Goal: Information Seeking & Learning: Learn about a topic

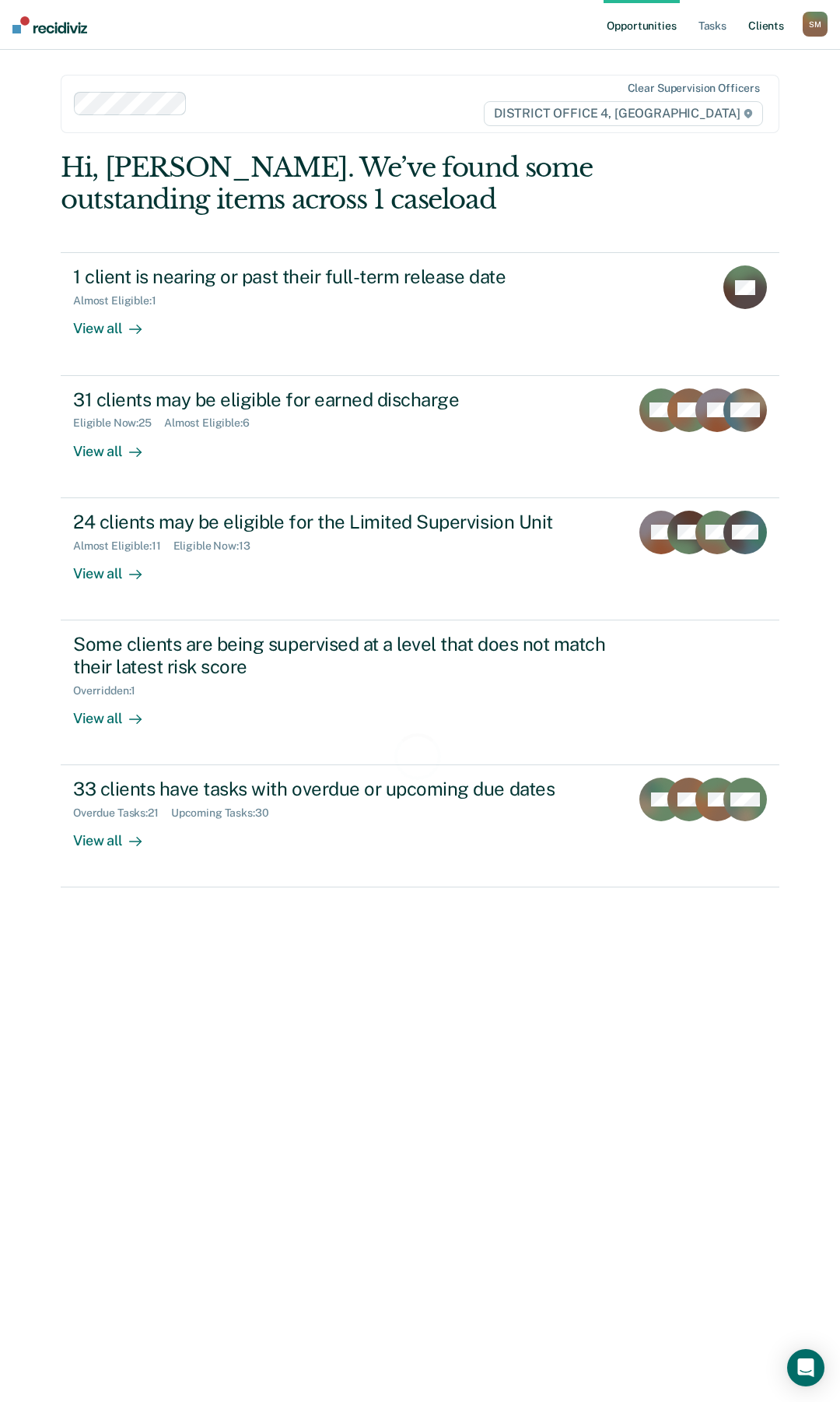
click at [778, 27] on link "Client s" at bounding box center [767, 25] width 42 height 49
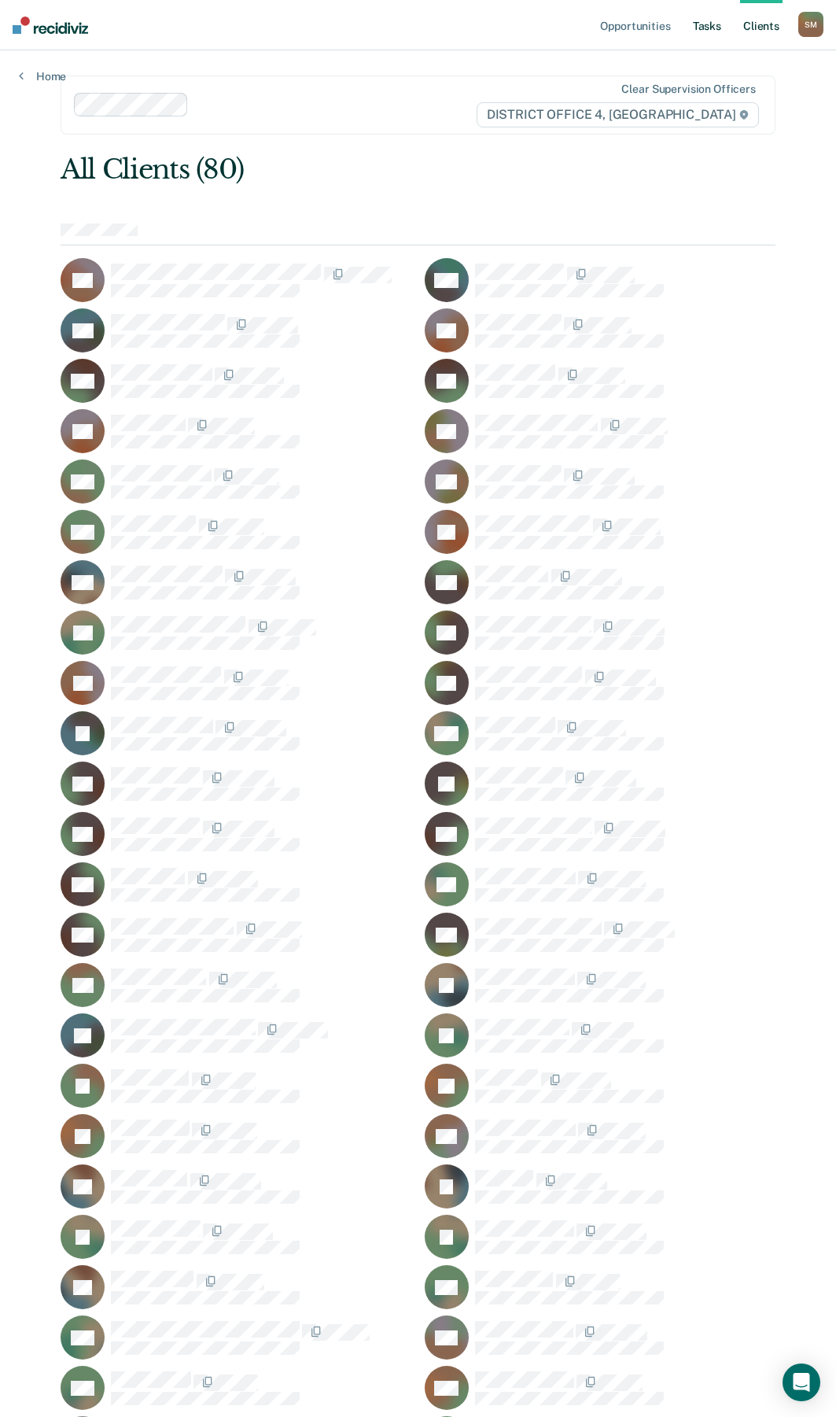
click at [709, 26] on link "Tasks" at bounding box center [707, 25] width 35 height 50
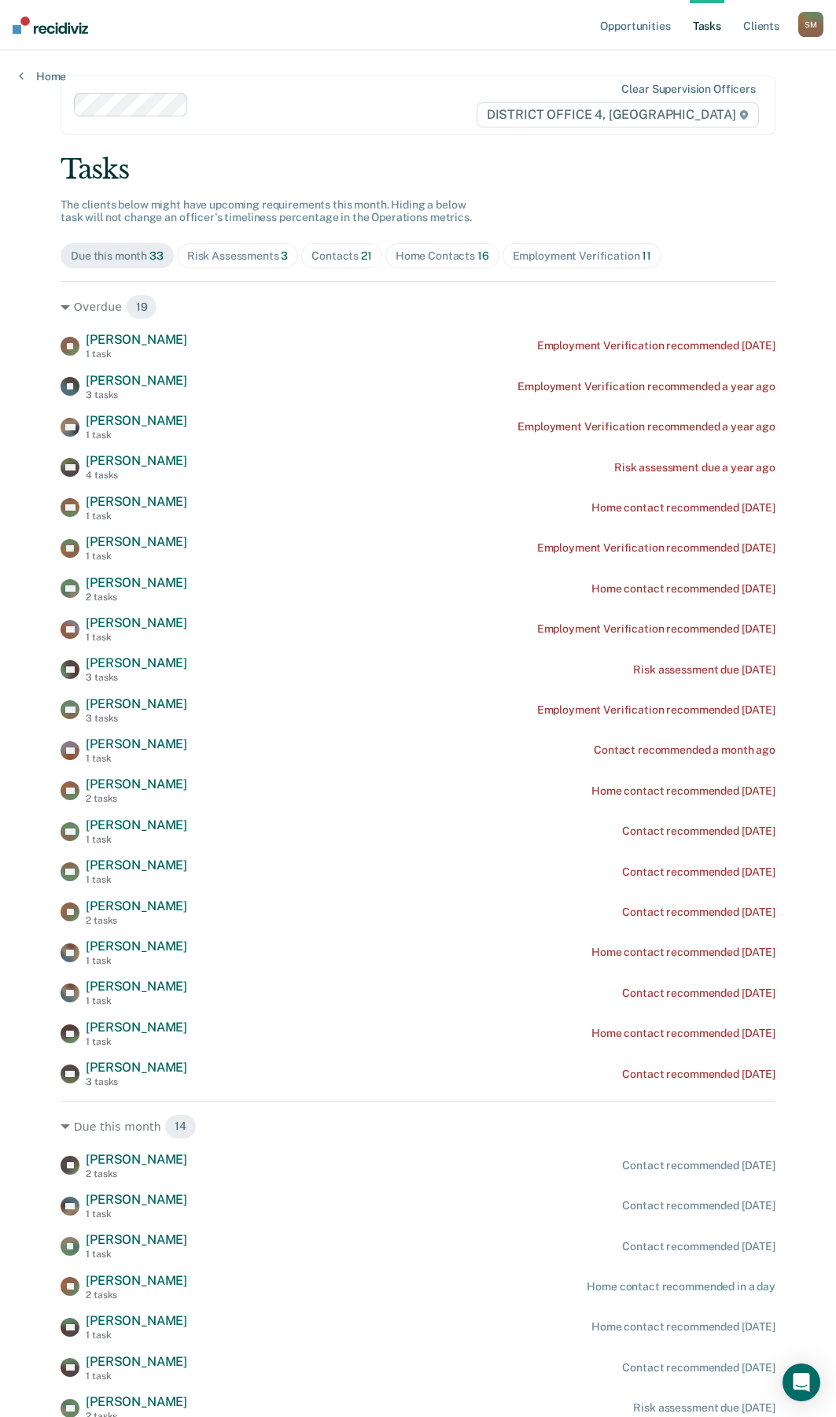
click at [258, 256] on div "Risk Assessments 3" at bounding box center [237, 255] width 101 height 13
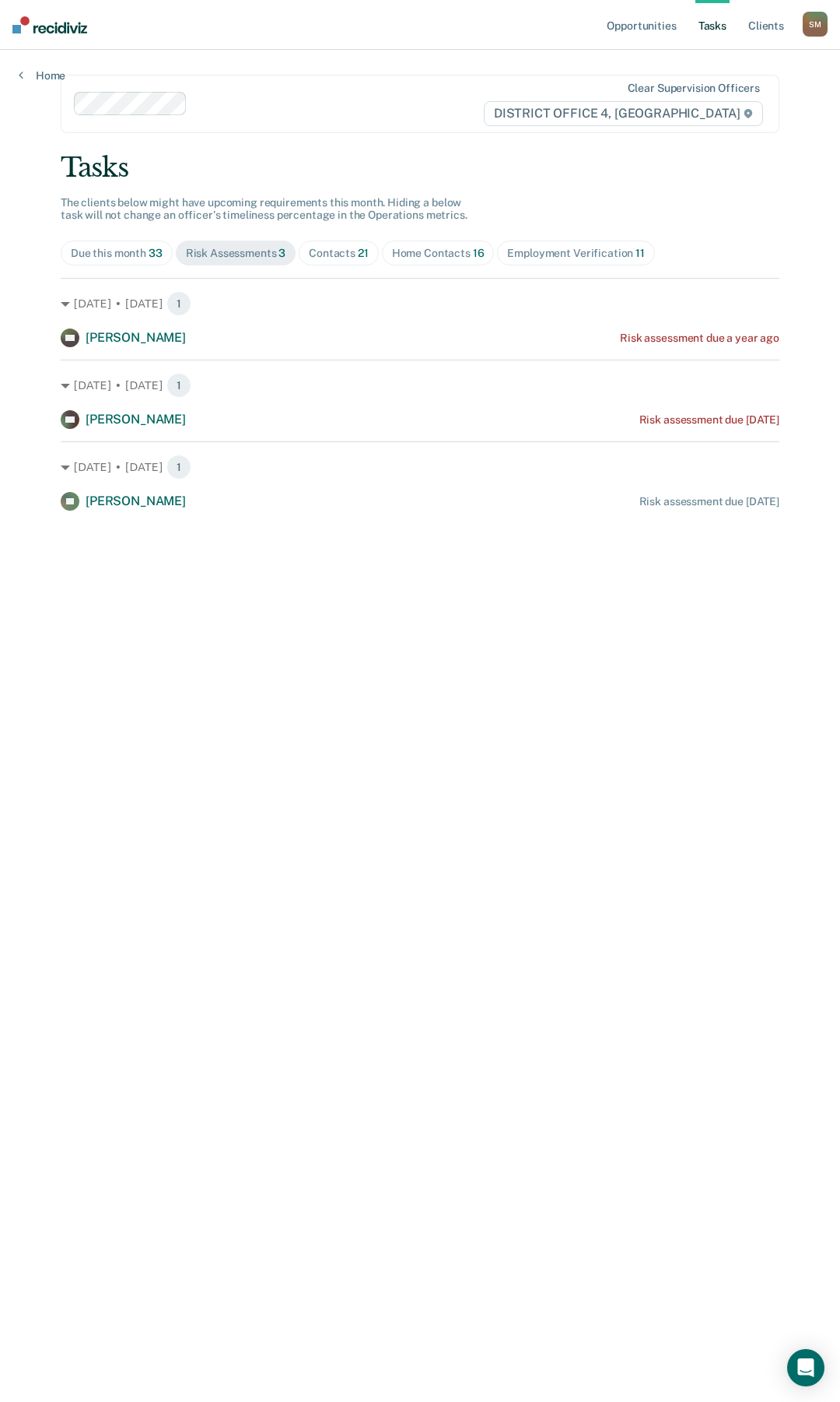
click at [434, 254] on div "Home Contacts 16" at bounding box center [438, 252] width 93 height 13
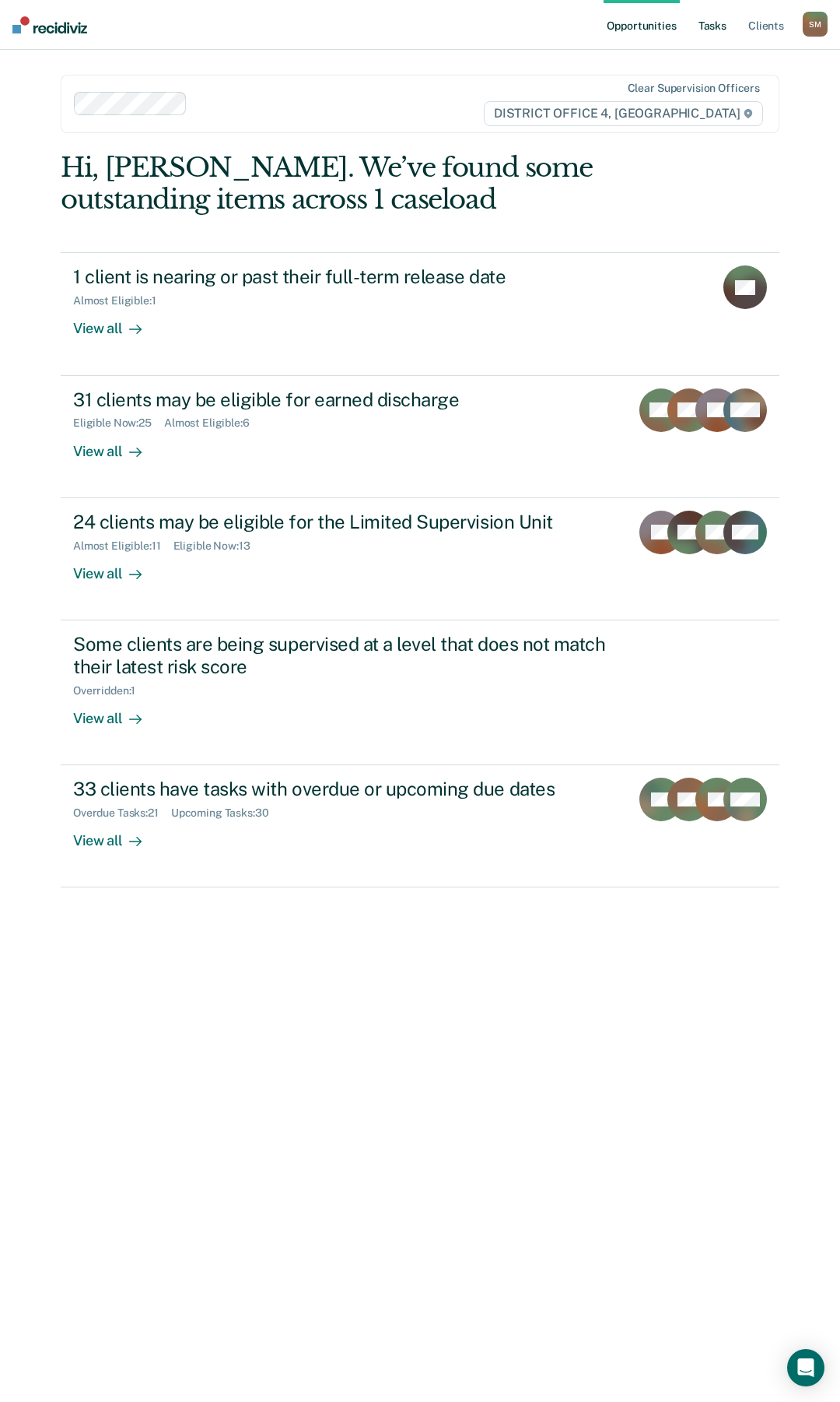
click at [707, 27] on link "Tasks" at bounding box center [712, 25] width 35 height 49
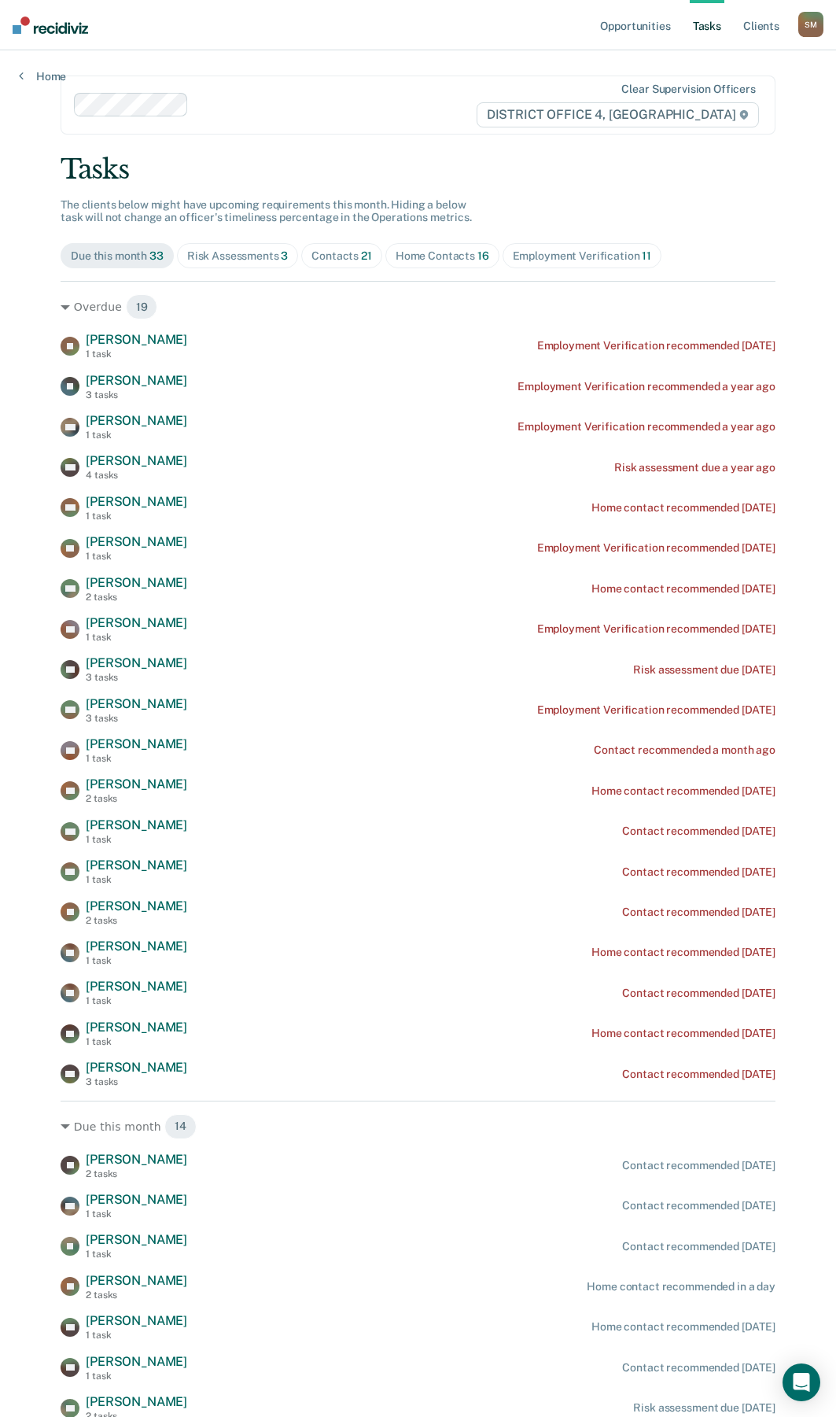
click at [328, 252] on div "Contacts 21" at bounding box center [341, 255] width 61 height 13
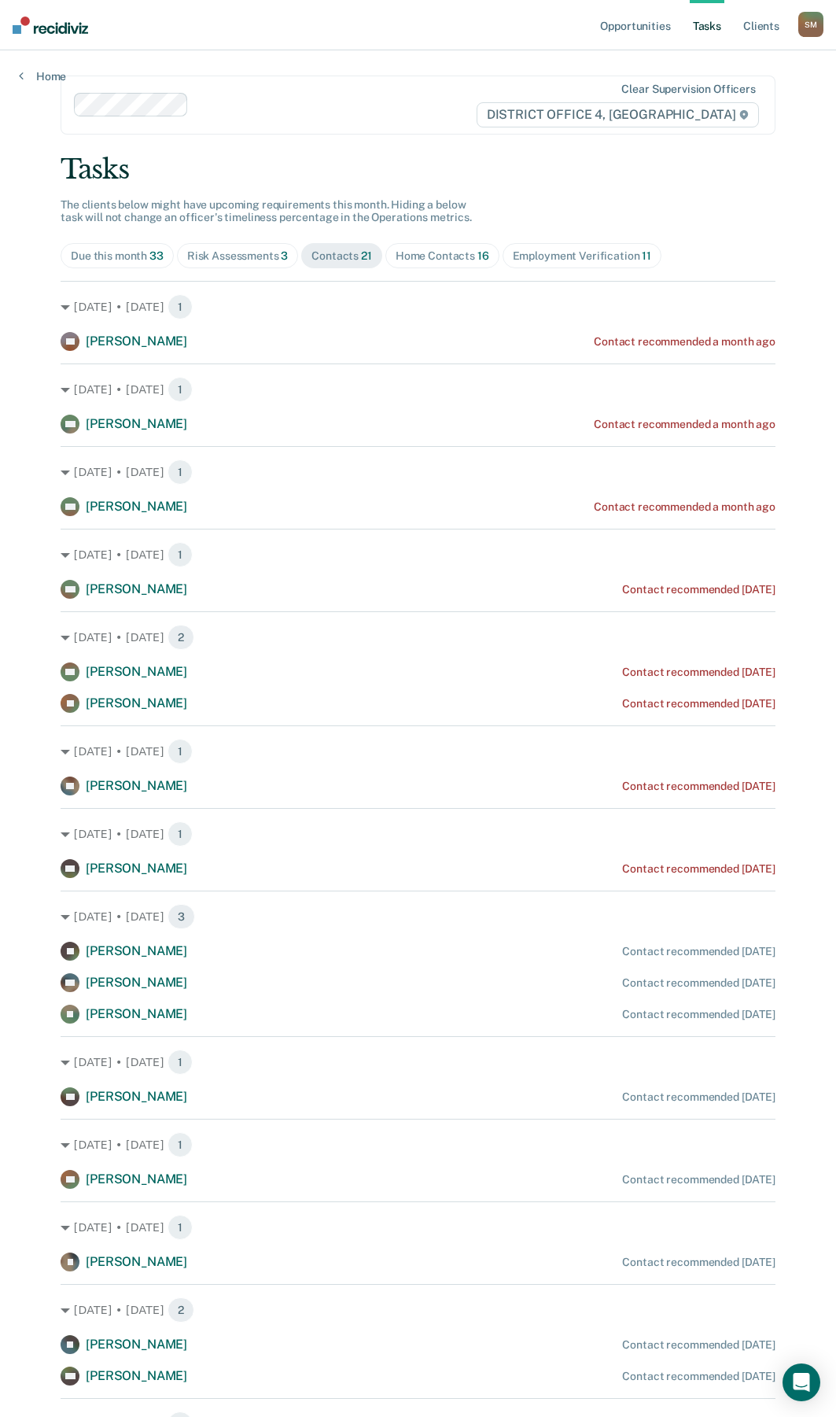
drag, startPoint x: 9, startPoint y: 482, endPoint x: 442, endPoint y: 142, distance: 550.6
click at [442, 142] on main "Clear supervision officers DISTRICT OFFICE 4, BOISE Tasks The clients below mig…" at bounding box center [418, 885] width 753 height 1671
click at [411, 259] on div "Home Contacts 16" at bounding box center [443, 255] width 94 height 13
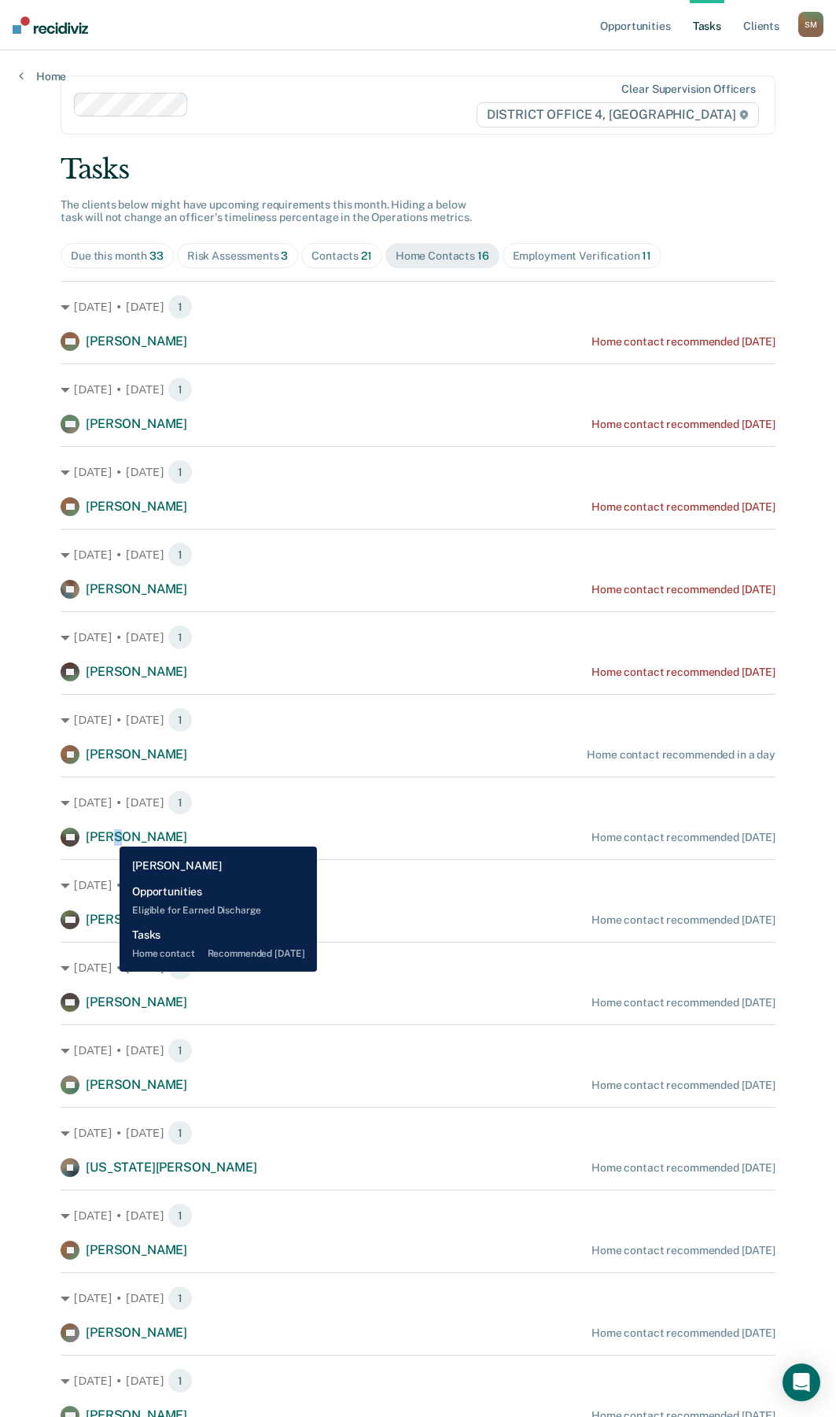
click at [110, 835] on span "[PERSON_NAME]" at bounding box center [136, 836] width 101 height 15
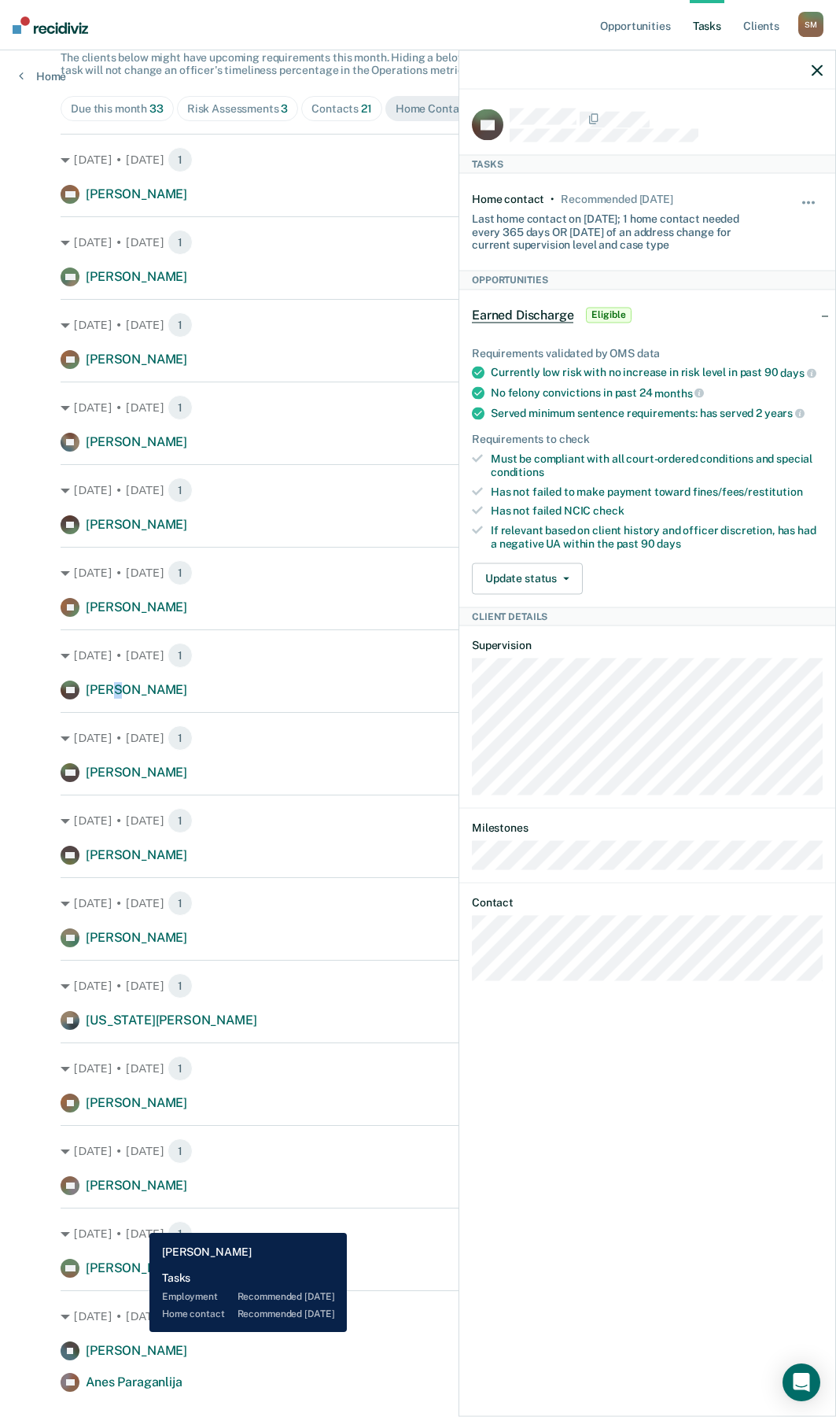
scroll to position [157, 0]
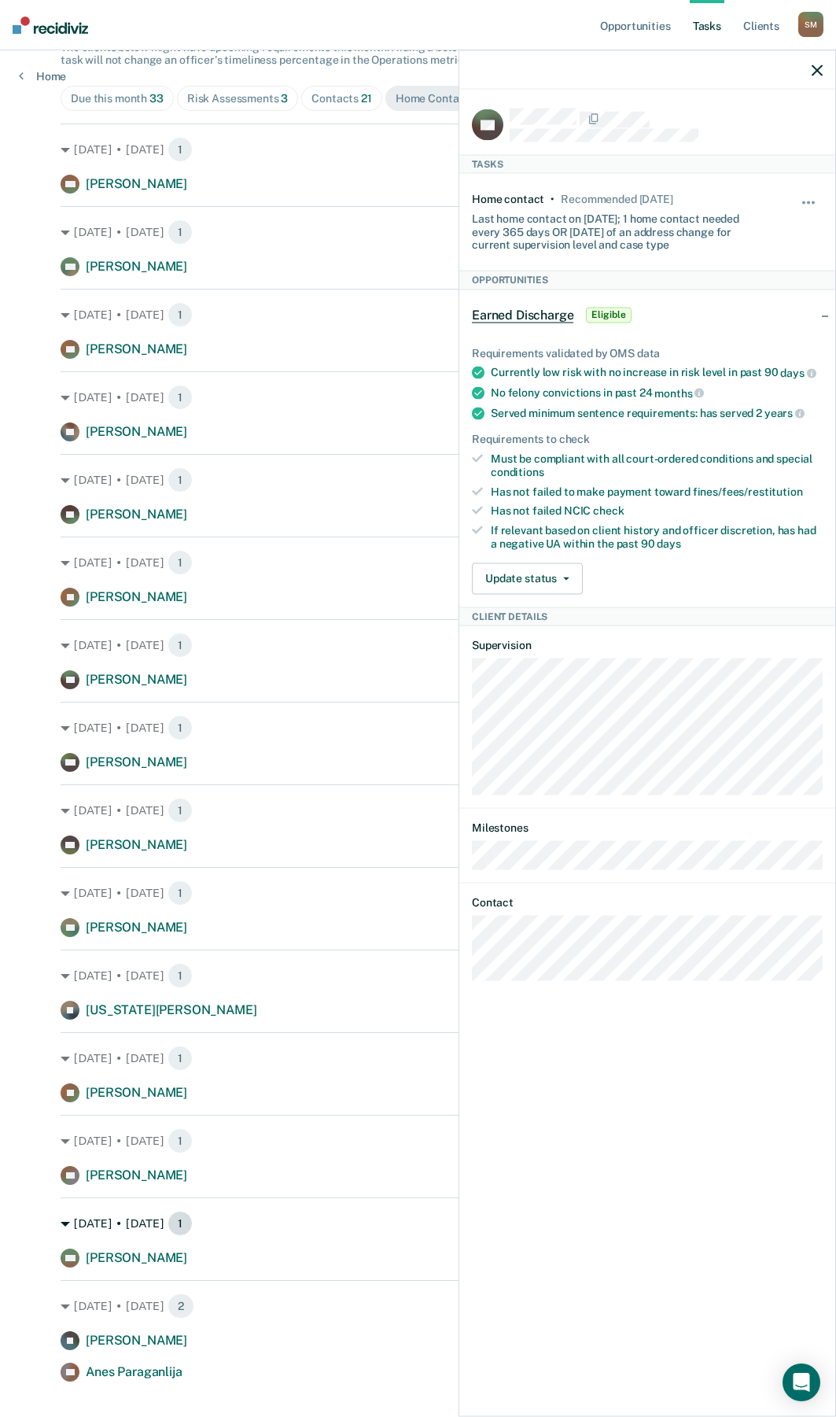
click at [231, 1233] on div "Sep. 22 • Monday 1" at bounding box center [418, 1223] width 715 height 25
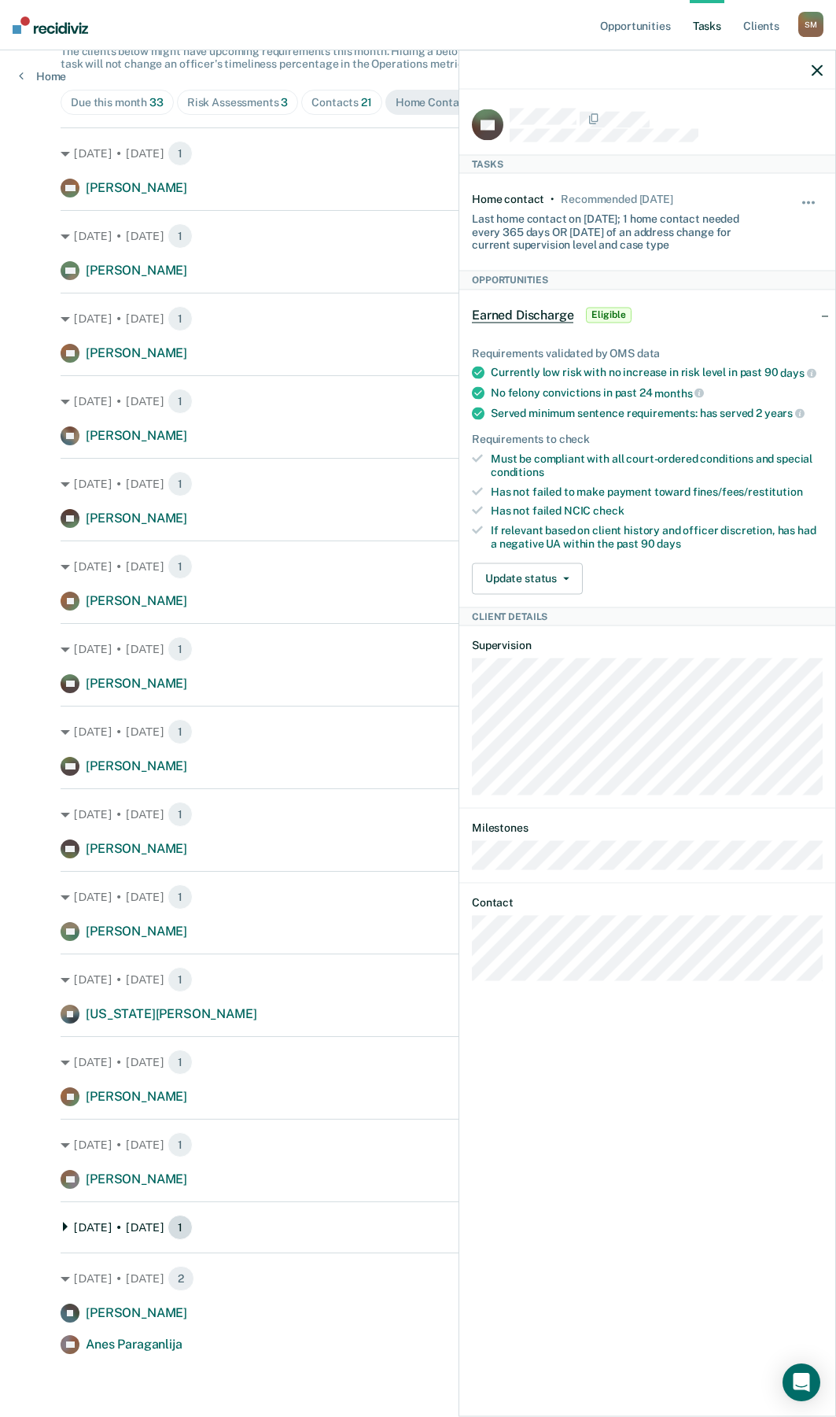
scroll to position [153, 0]
click at [64, 1229] on icon at bounding box center [65, 1226] width 9 height 9
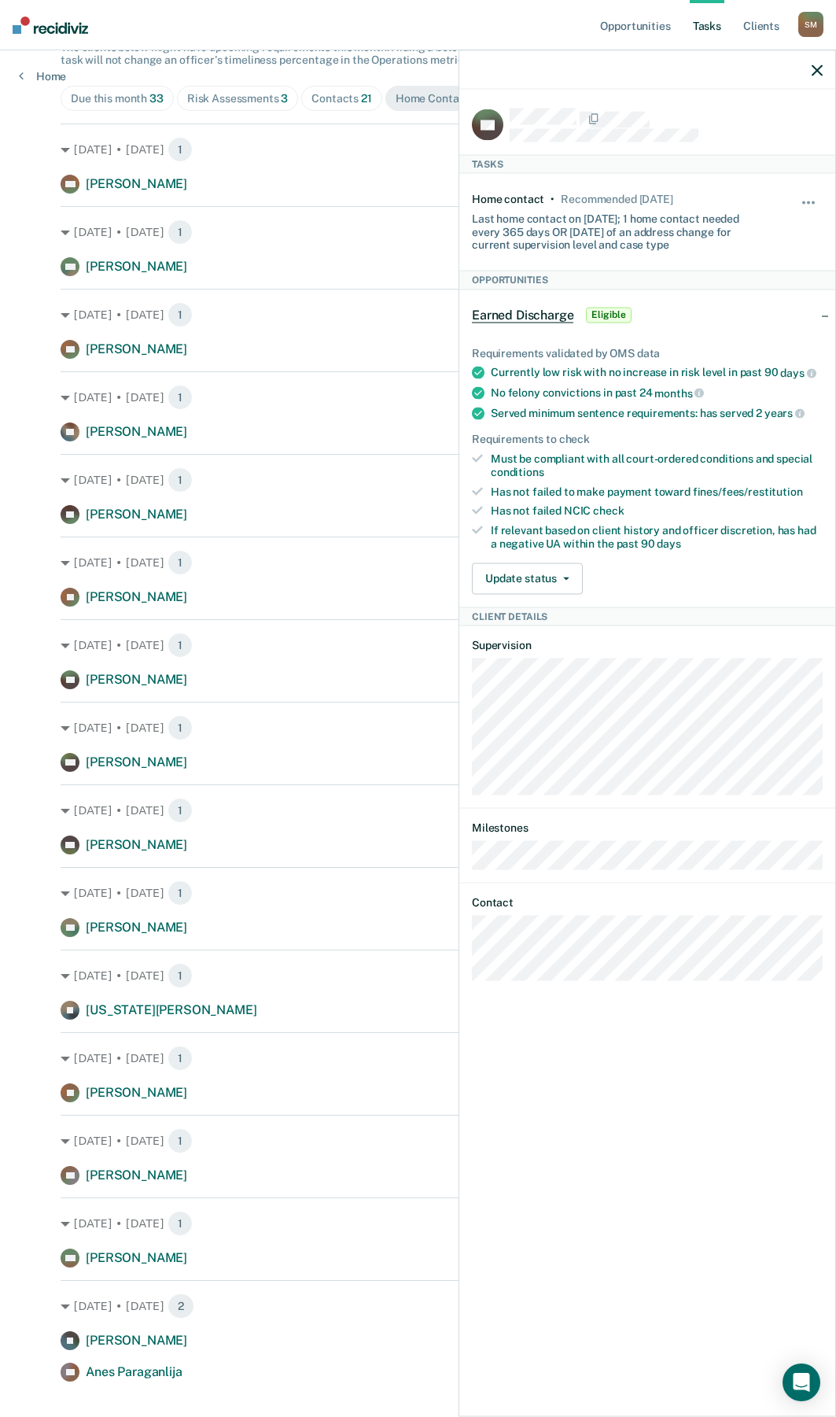
click at [814, 72] on icon "button" at bounding box center [817, 69] width 11 height 11
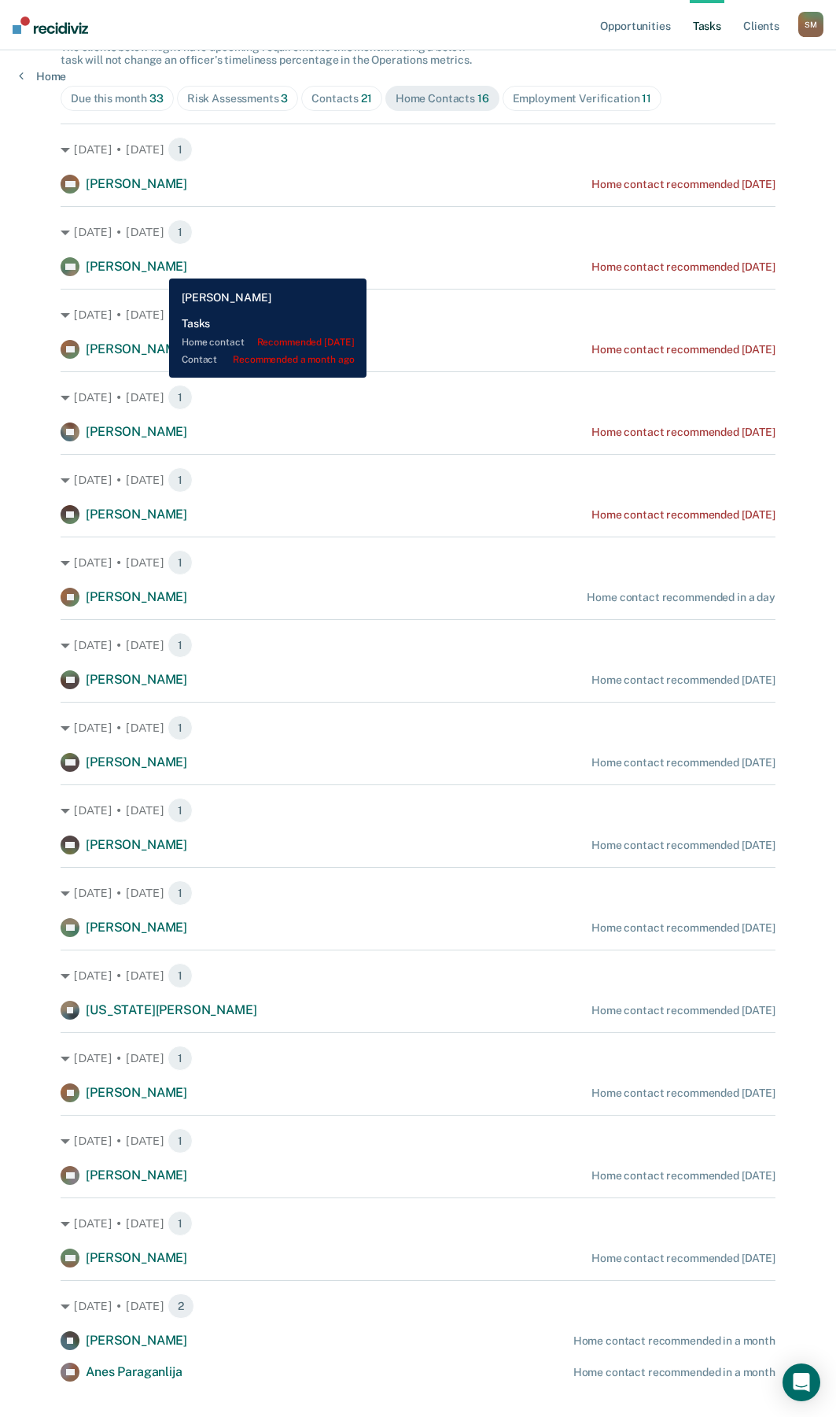
click at [159, 267] on span "[PERSON_NAME]" at bounding box center [136, 266] width 101 height 15
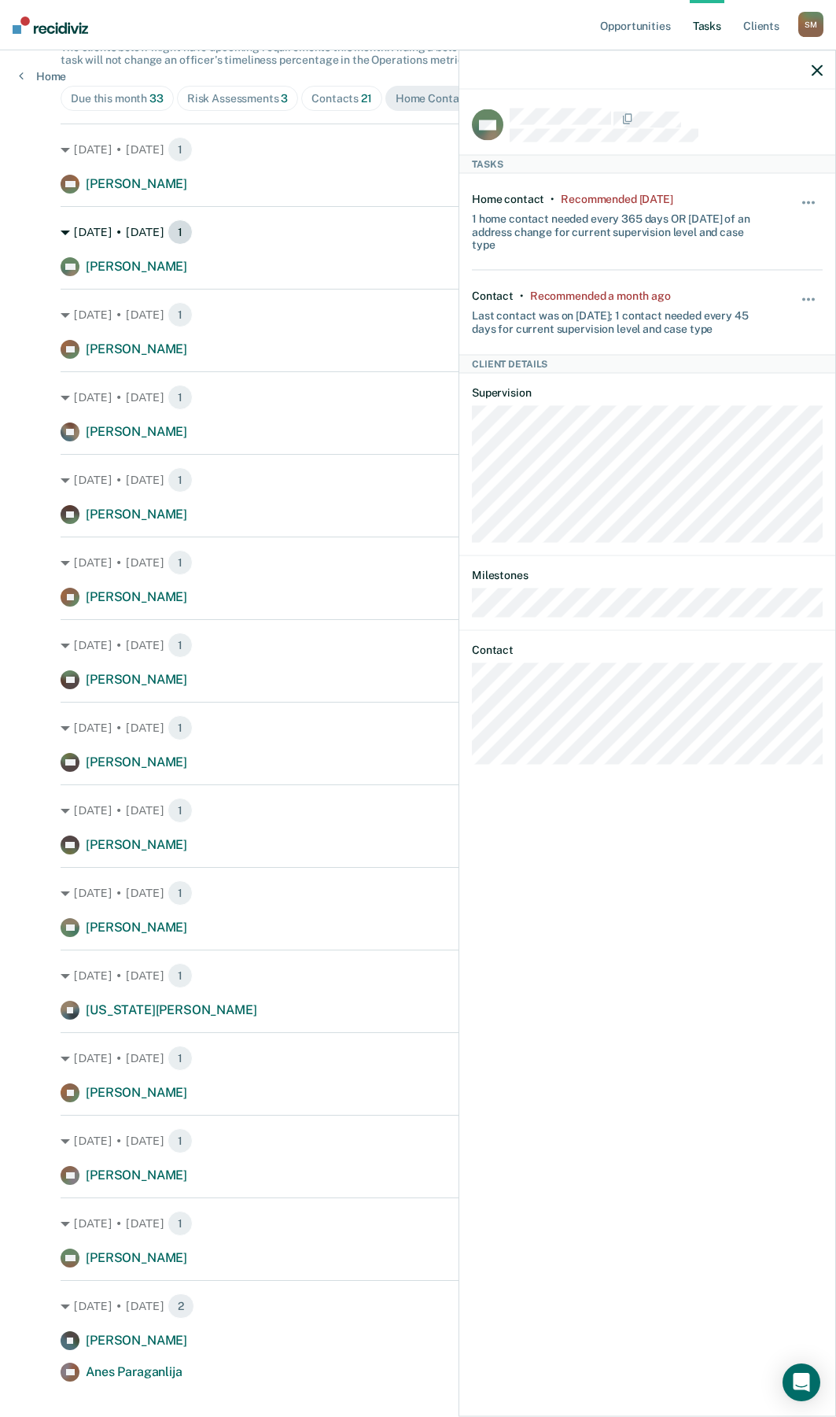
click at [296, 227] on div "Mar. 23 • Sunday 1" at bounding box center [418, 231] width 715 height 25
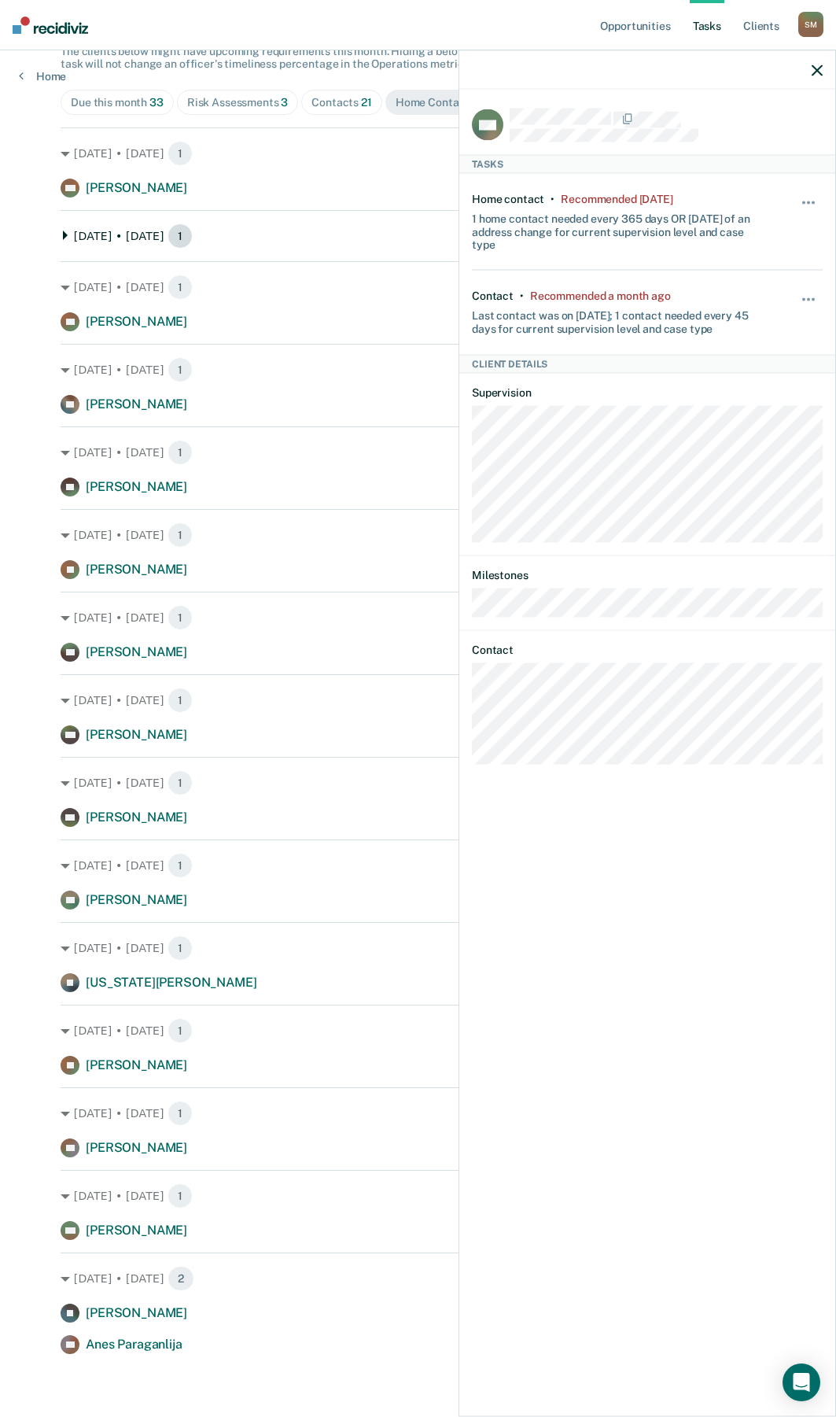
scroll to position [153, 0]
click at [63, 235] on icon at bounding box center [65, 234] width 5 height 9
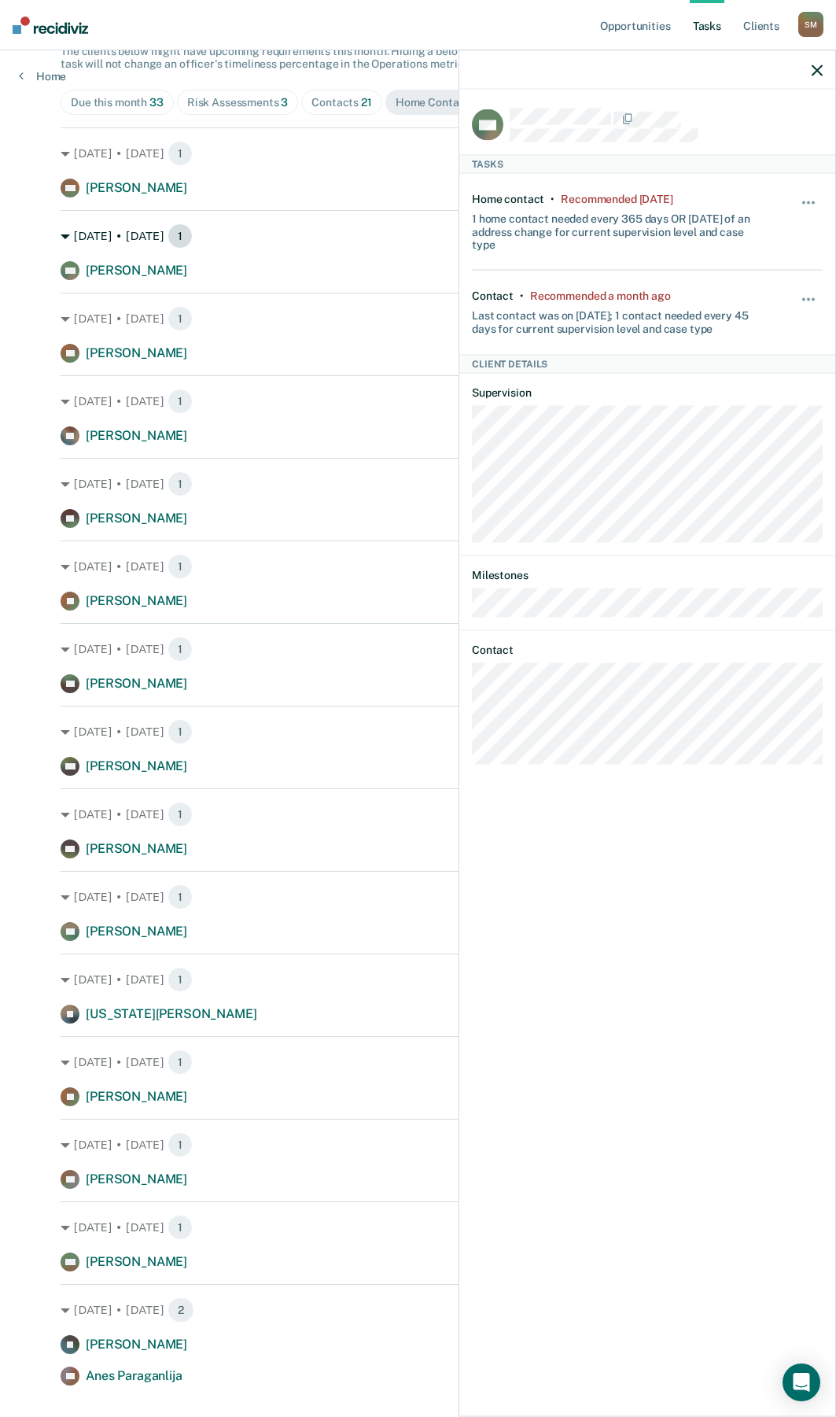
scroll to position [157, 0]
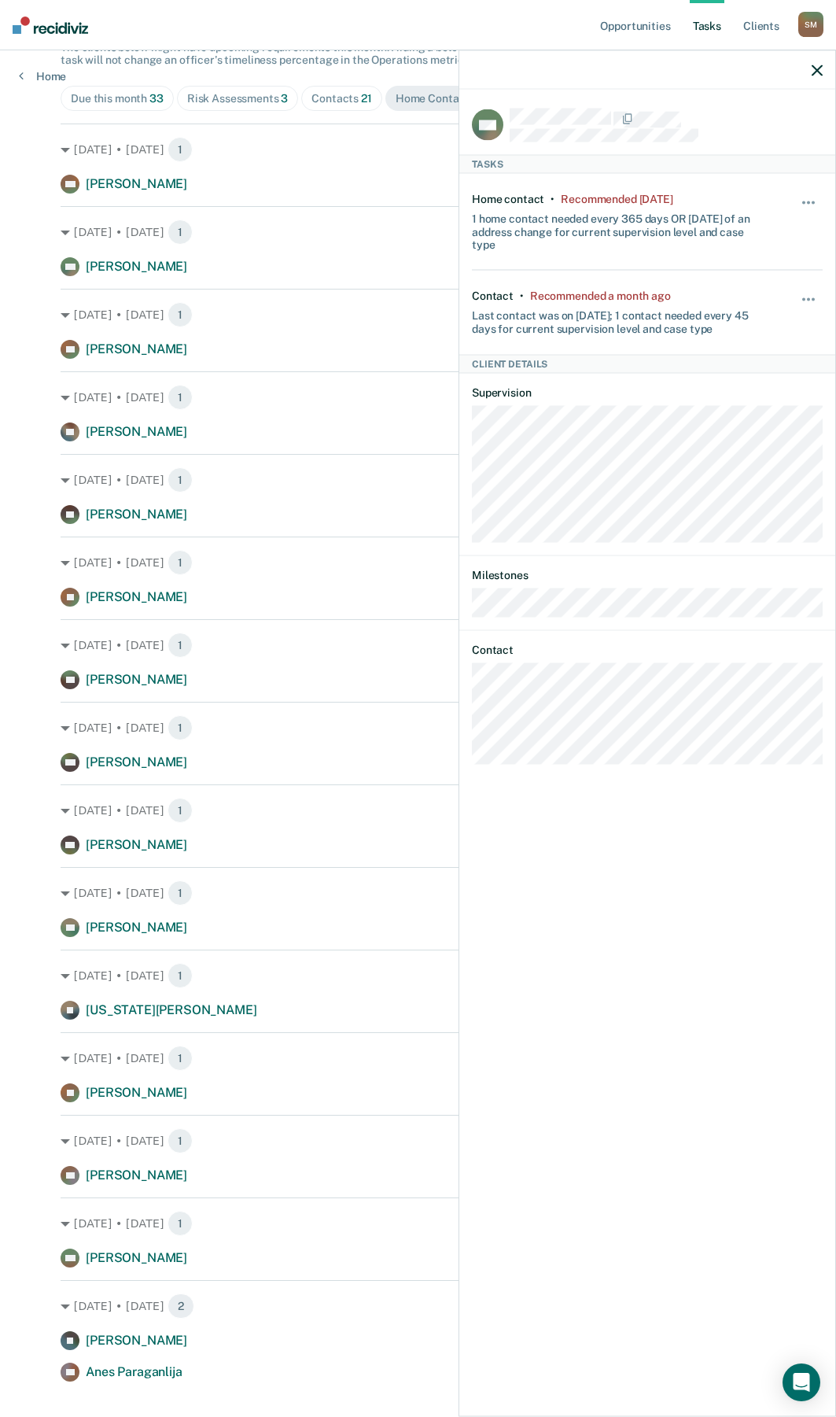
click at [816, 68] on icon "button" at bounding box center [817, 69] width 11 height 11
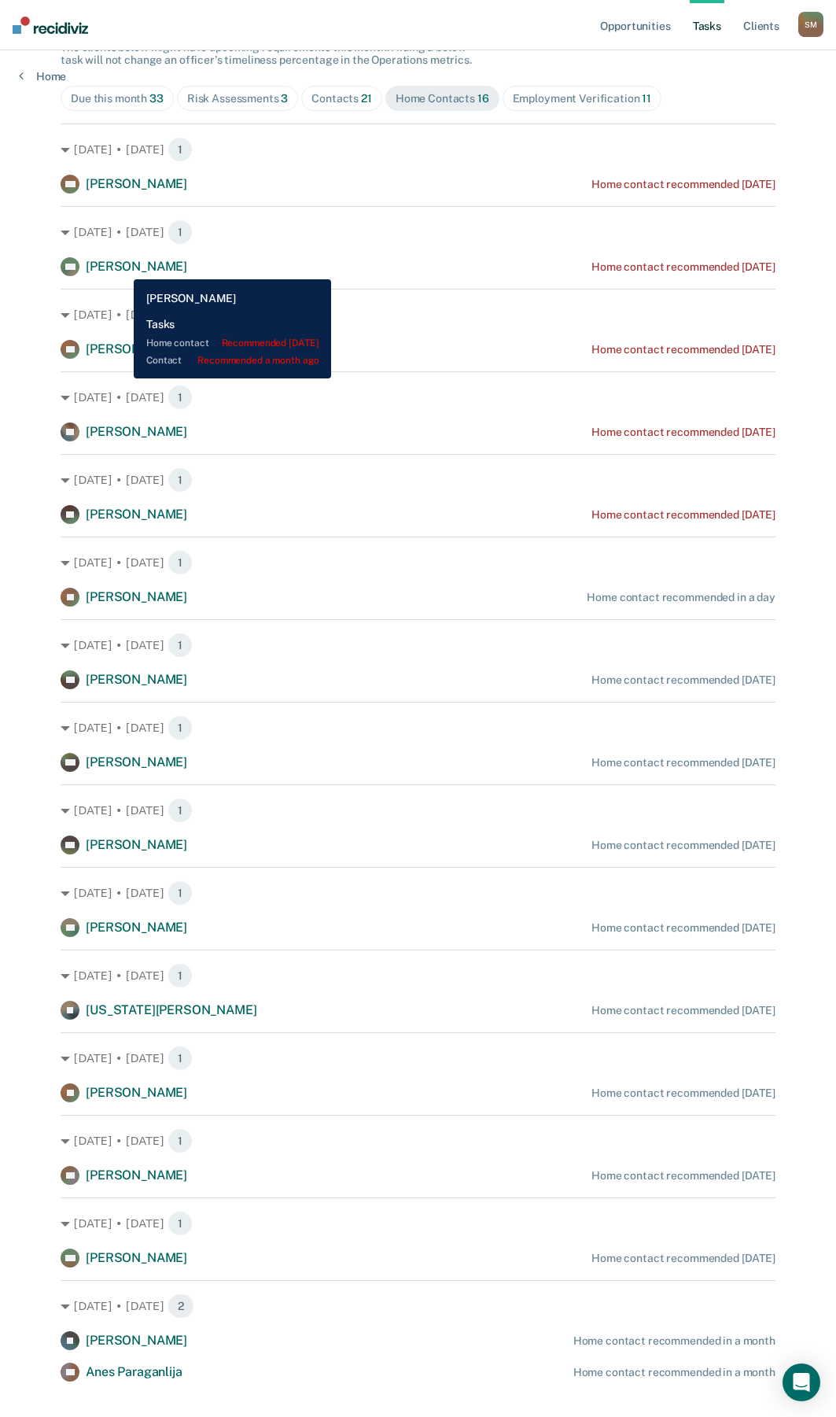
click at [122, 268] on span "[PERSON_NAME]" at bounding box center [136, 266] width 101 height 15
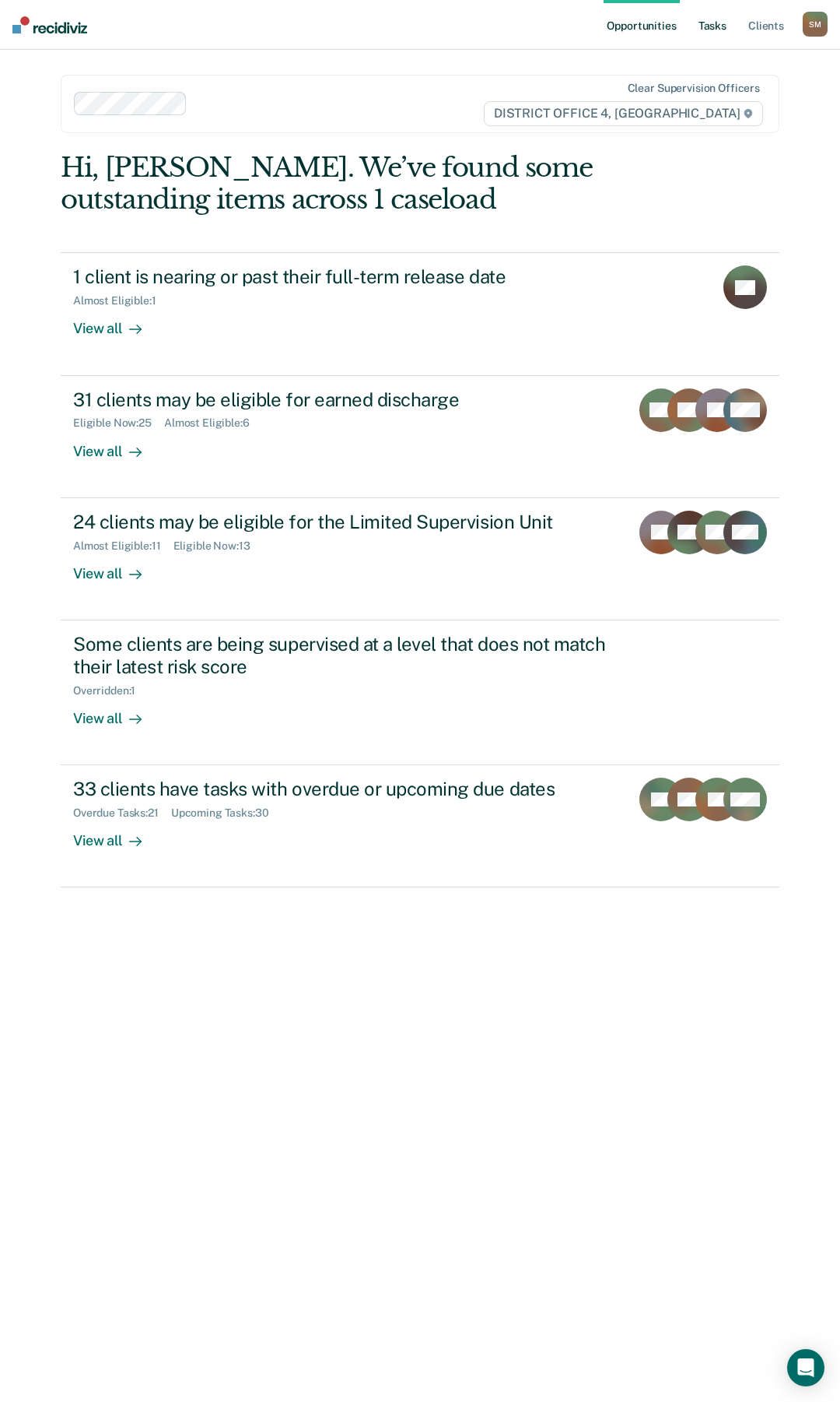
click at [713, 24] on link "Tasks" at bounding box center [712, 25] width 35 height 49
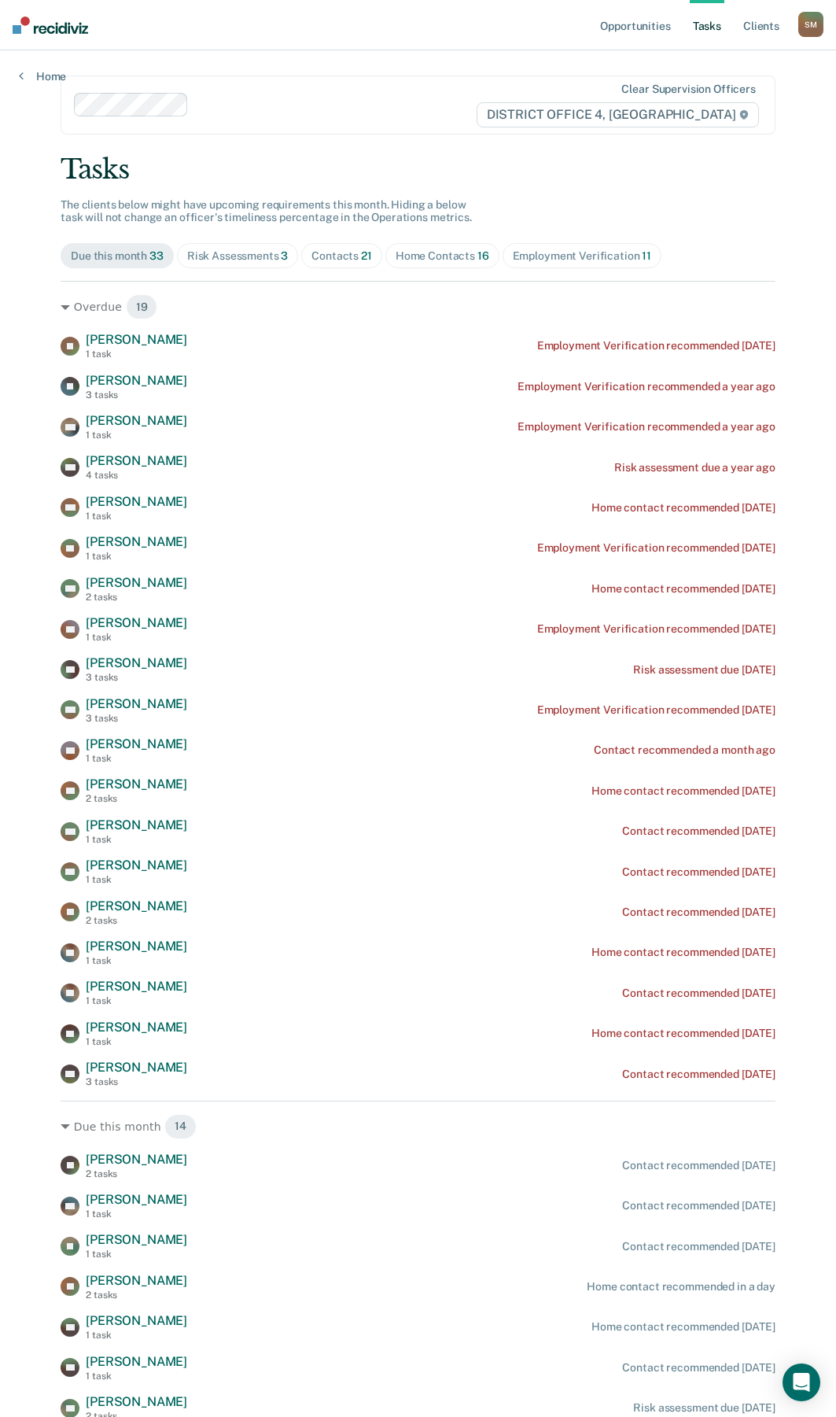
click at [351, 258] on div "Contacts 21" at bounding box center [341, 255] width 61 height 13
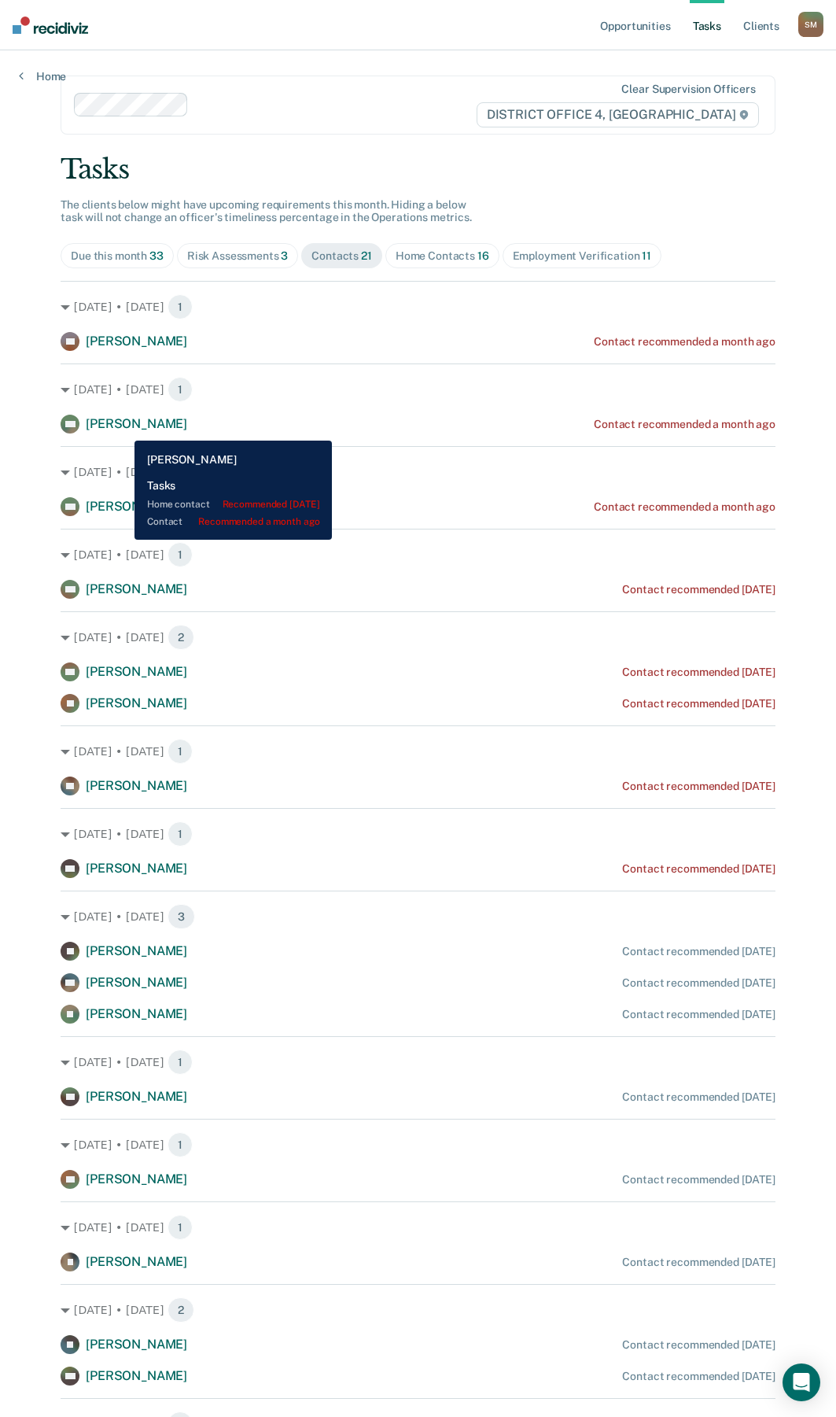
click at [122, 429] on span "[PERSON_NAME]" at bounding box center [136, 423] width 101 height 15
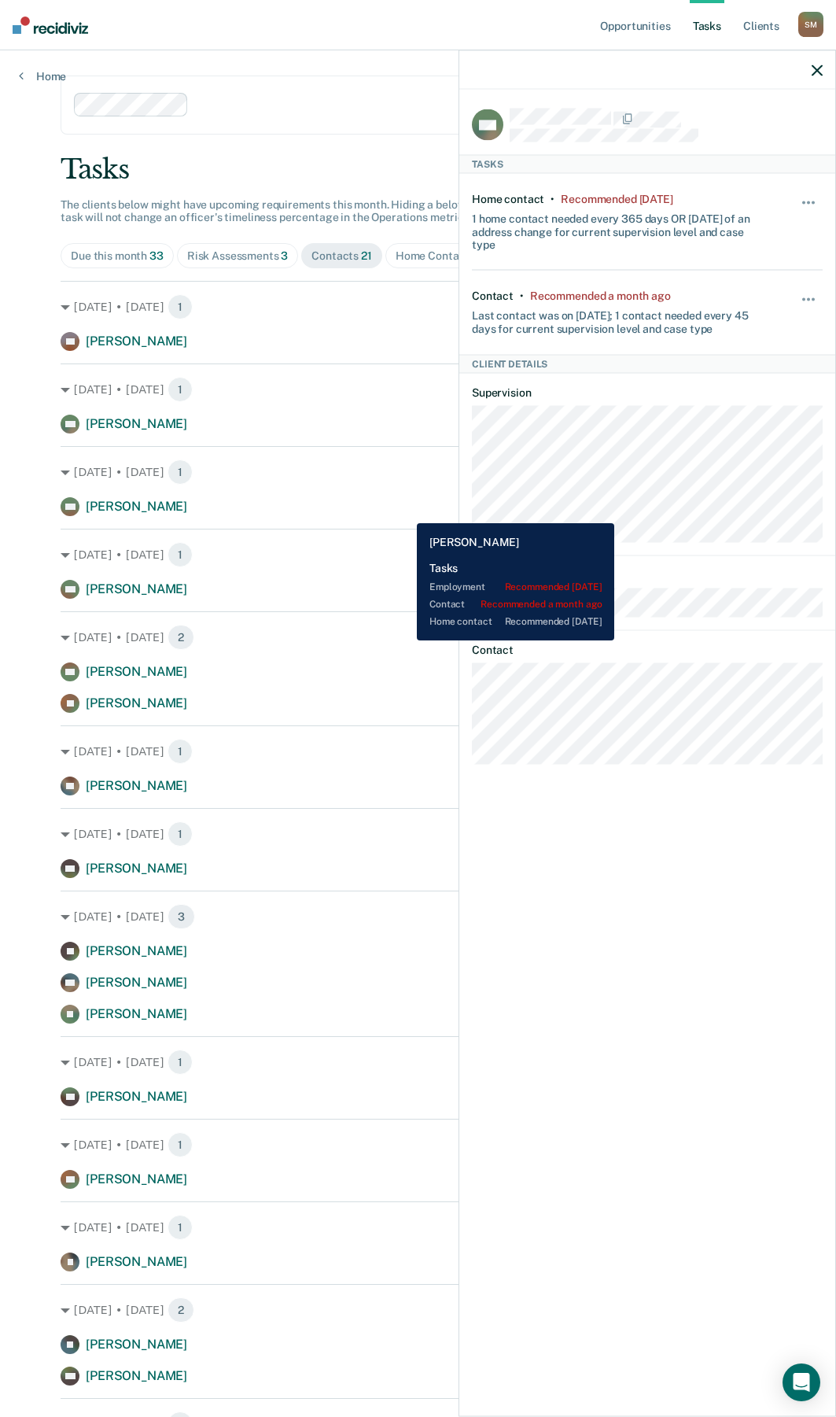
click at [405, 511] on div "MS [PERSON_NAME] Contact recommended a month ago" at bounding box center [418, 506] width 715 height 19
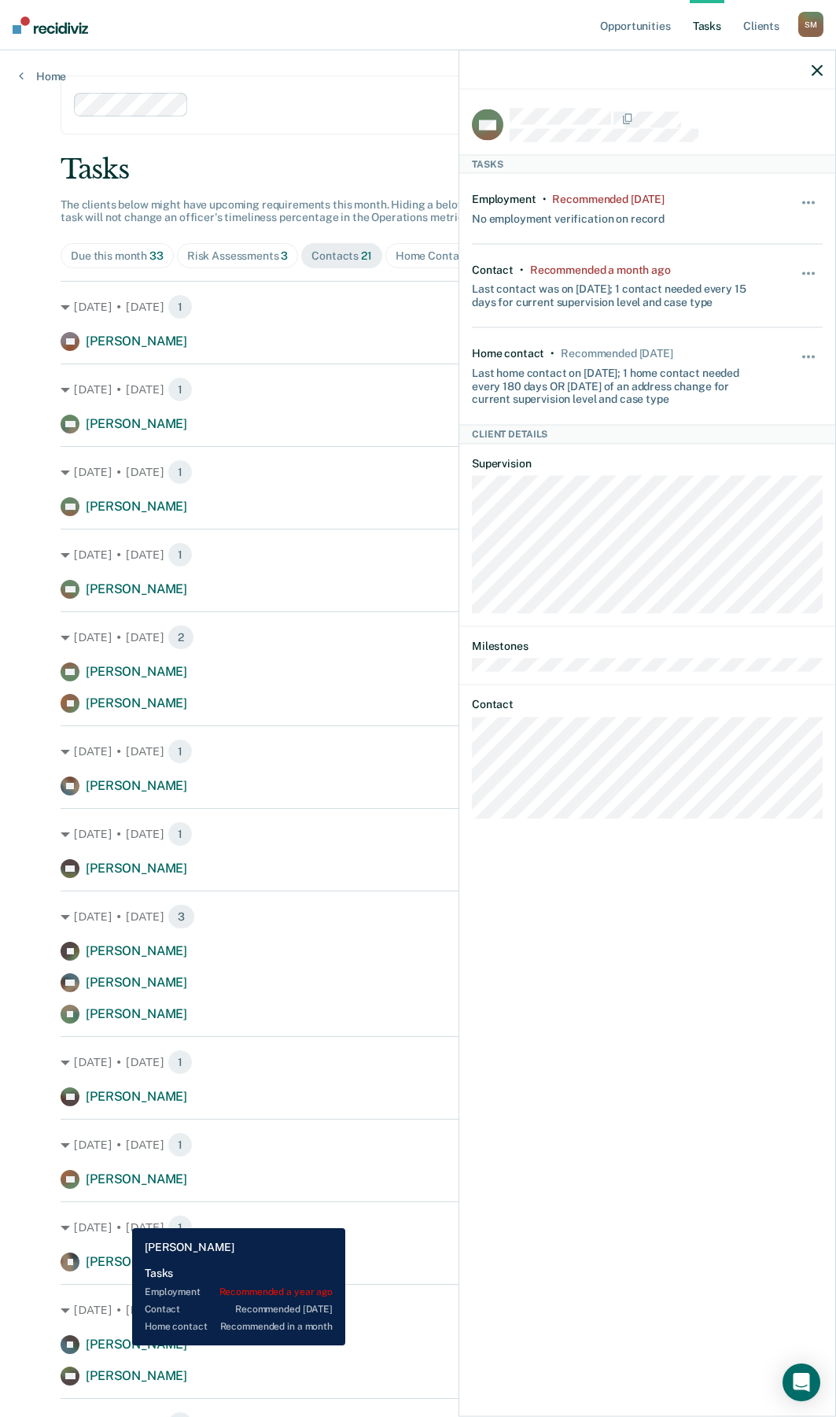
click at [120, 1345] on span "[PERSON_NAME]" at bounding box center [136, 1343] width 101 height 15
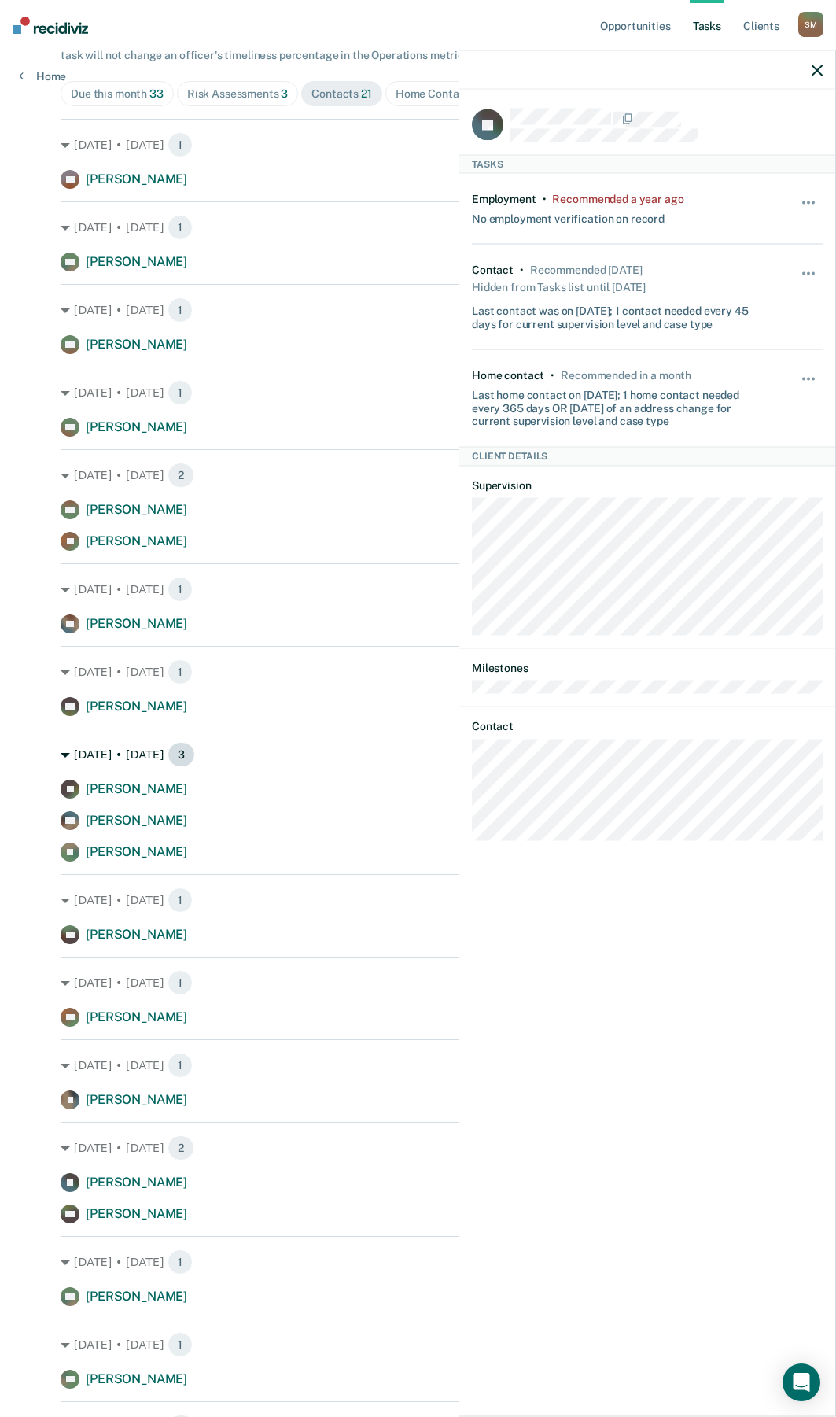
scroll to position [236, 0]
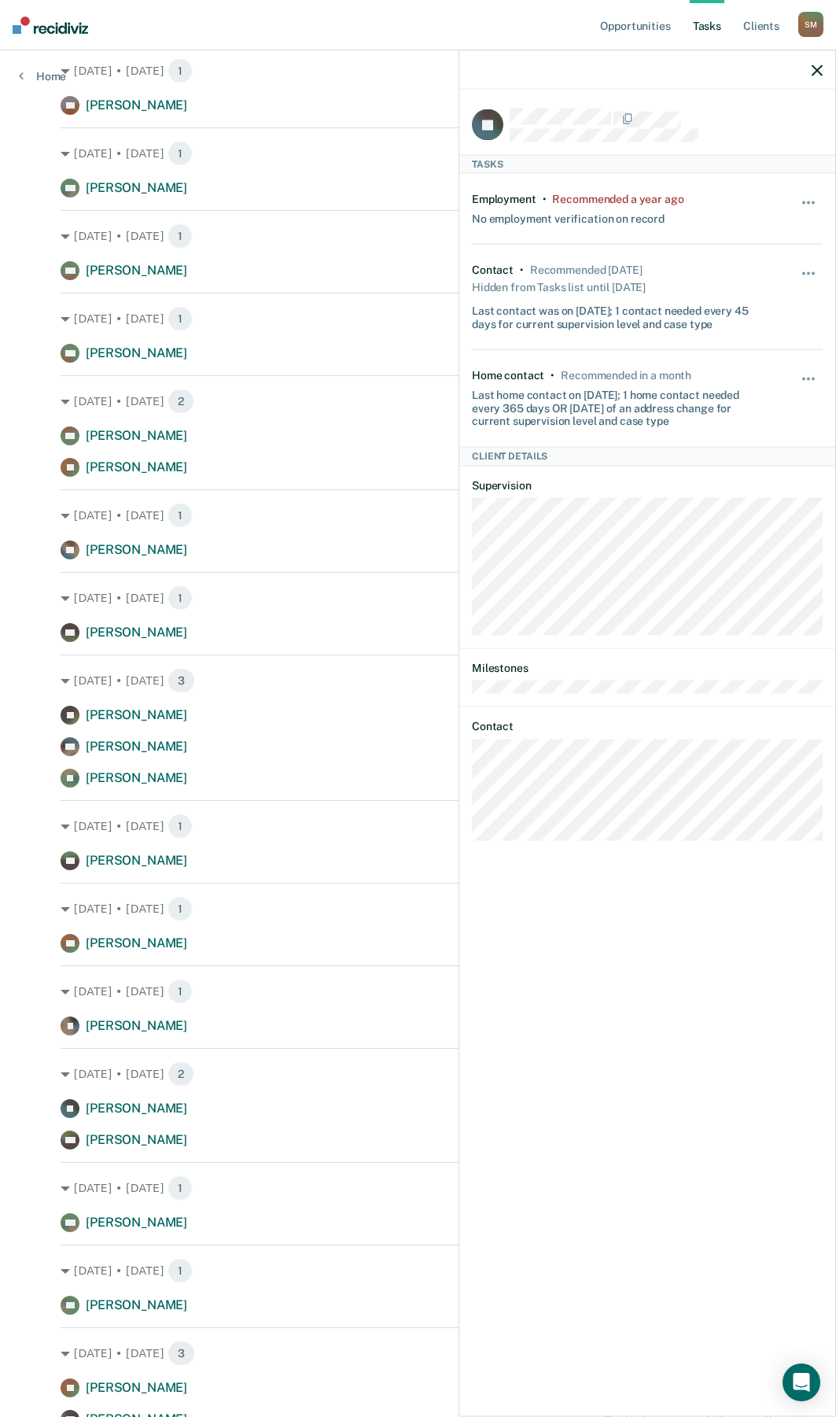
click at [715, 26] on link "Tasks" at bounding box center [707, 25] width 35 height 50
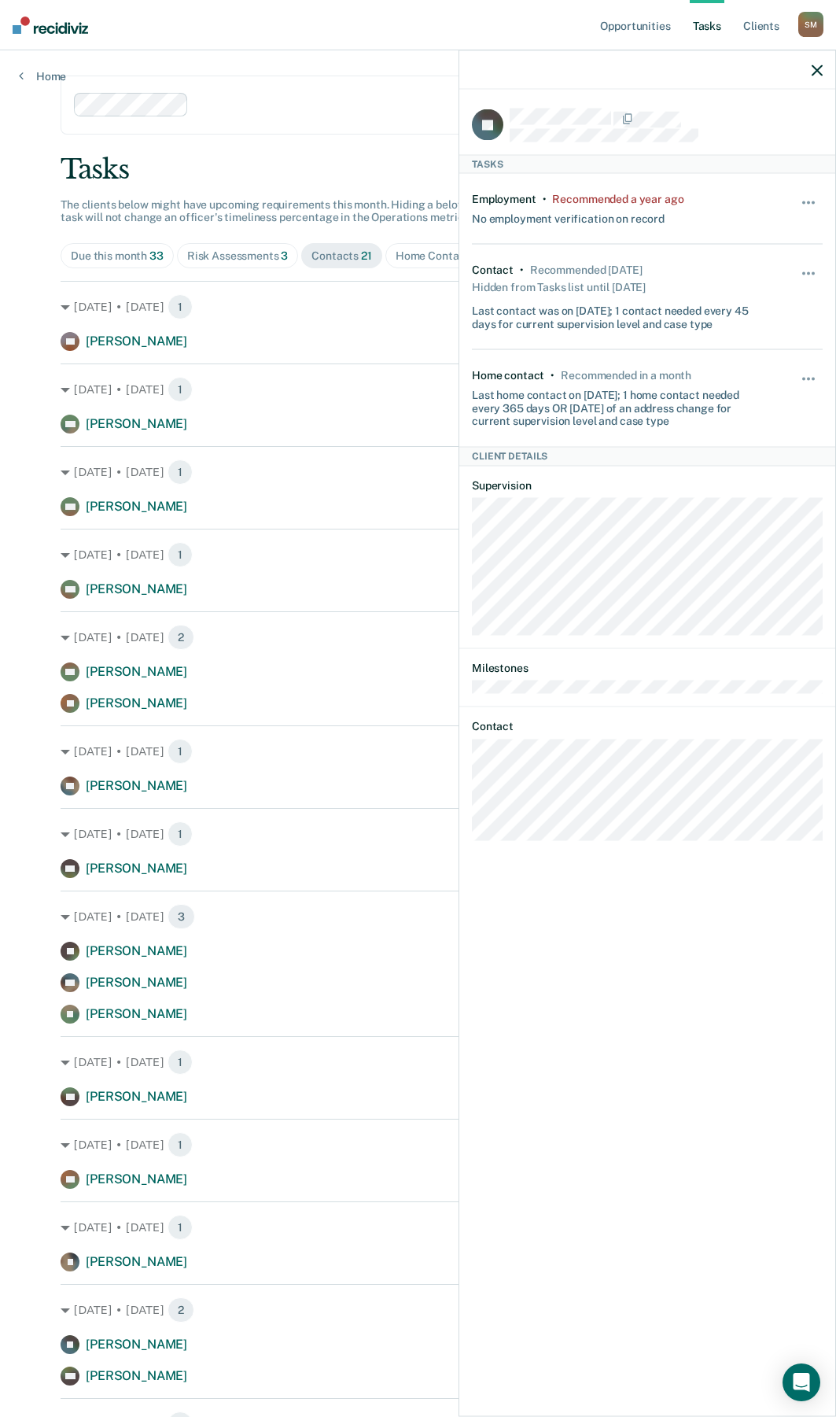
click at [813, 64] on button "button" at bounding box center [817, 69] width 11 height 13
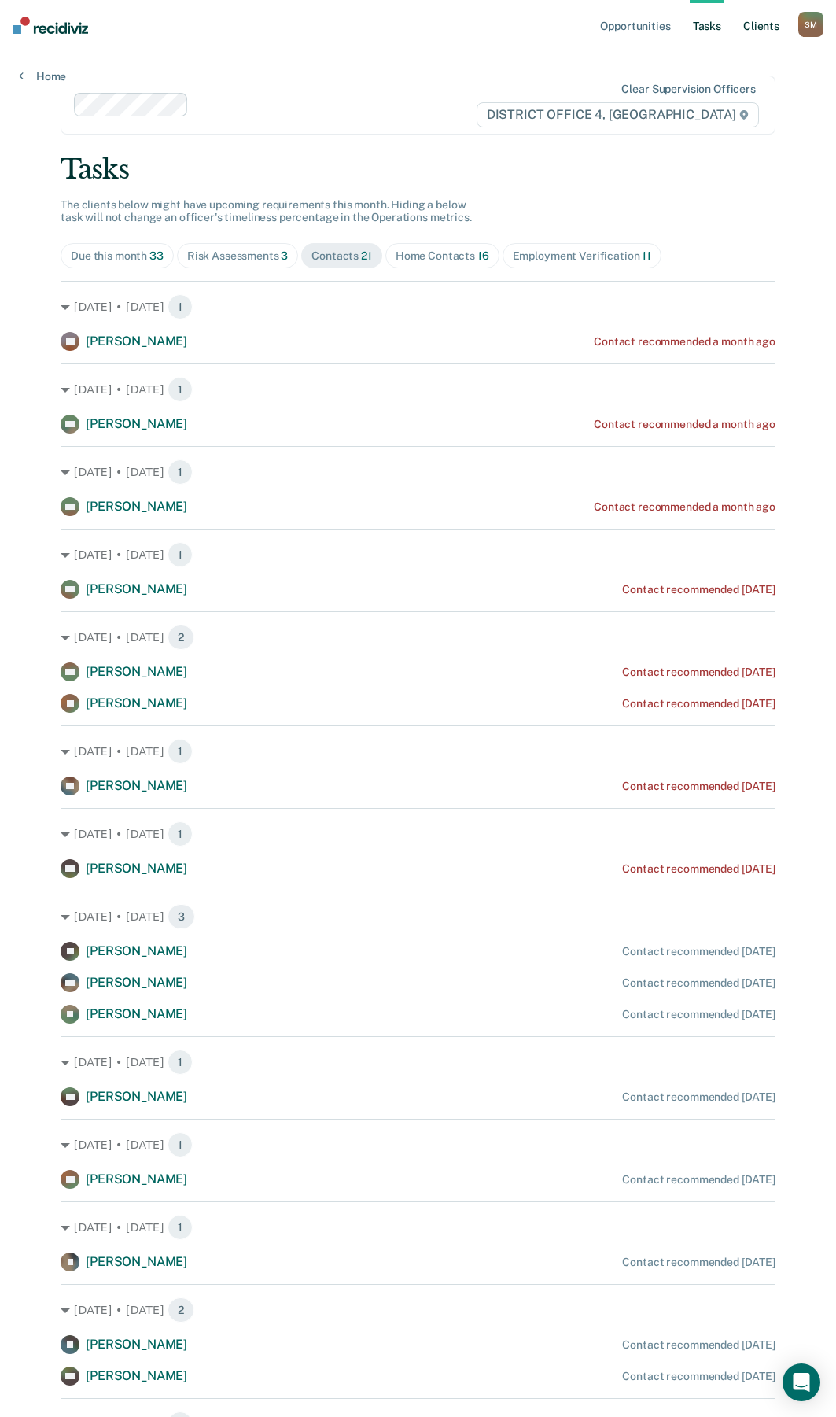
click at [766, 28] on link "Client s" at bounding box center [761, 25] width 42 height 50
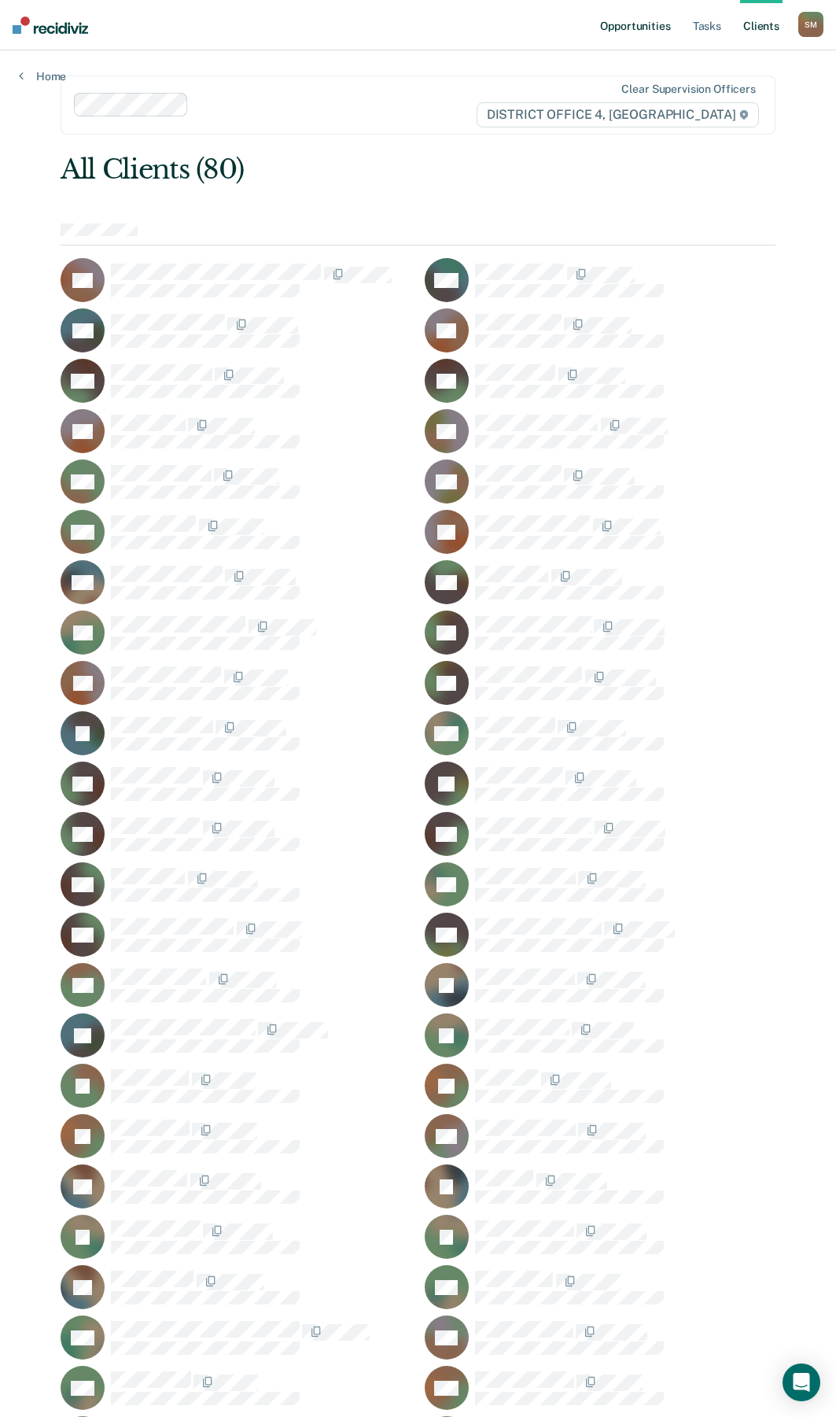
click at [631, 23] on link "Opportunities" at bounding box center [635, 25] width 76 height 50
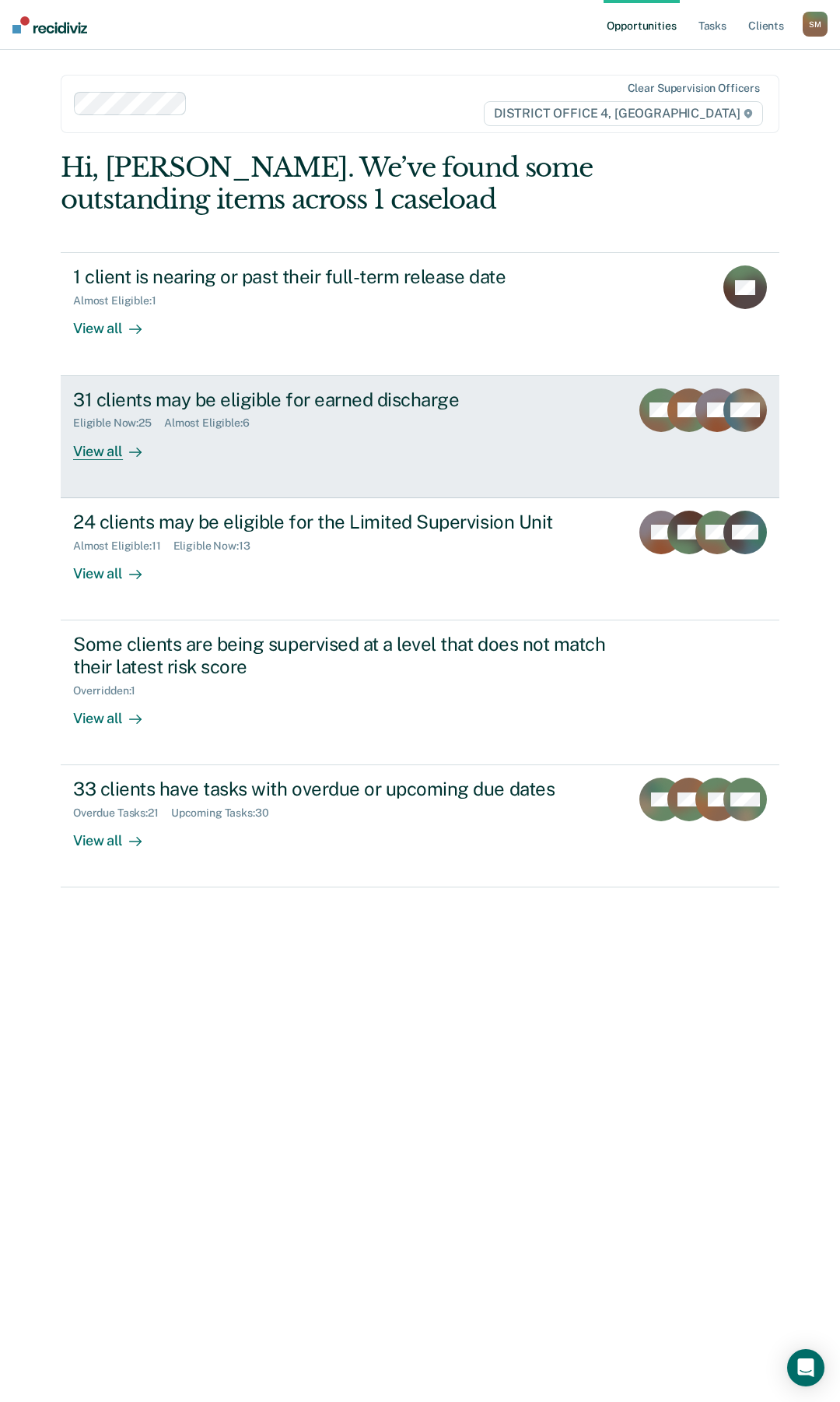
click at [268, 397] on div "31 clients may be eligible for earned discharge" at bounding box center [345, 399] width 545 height 23
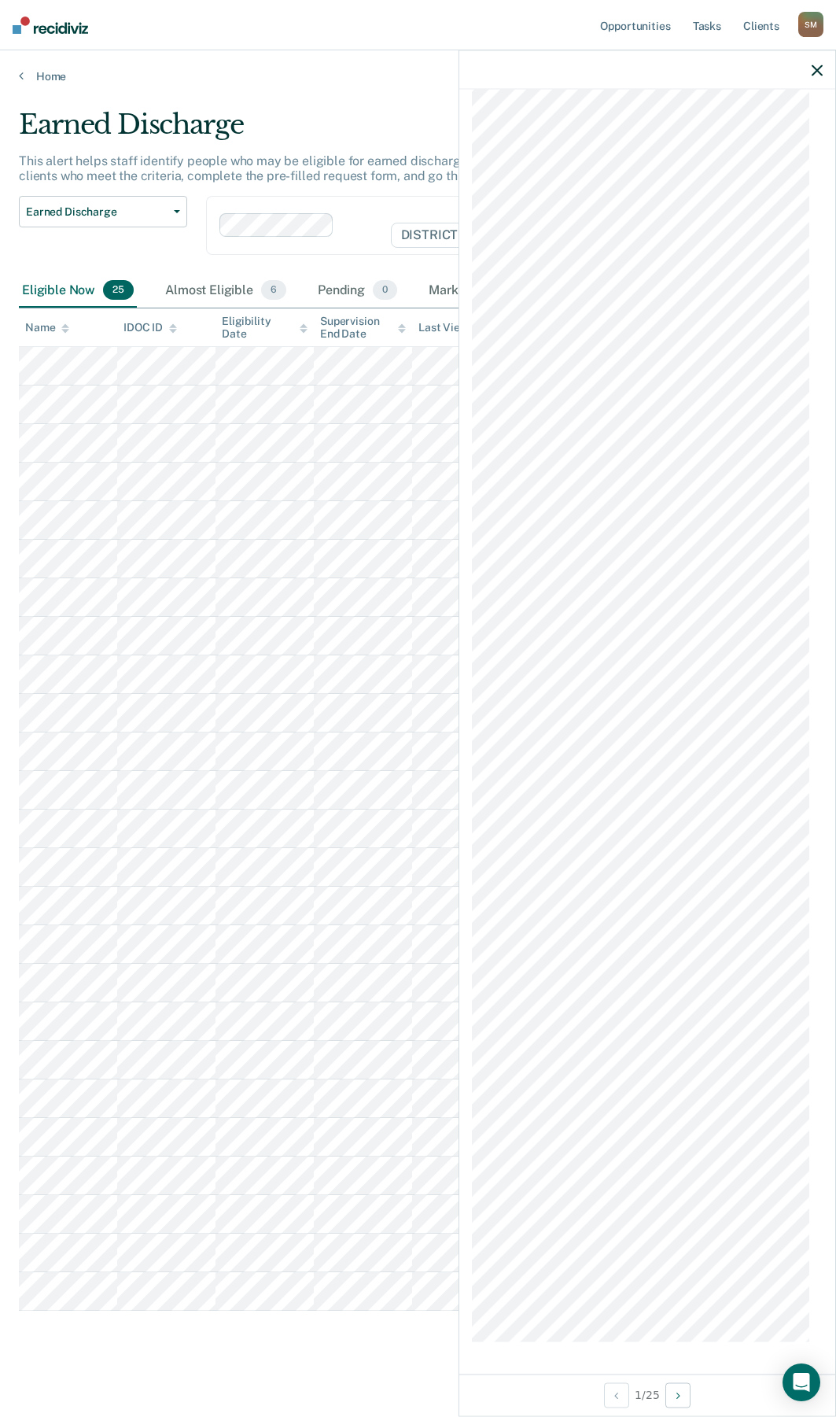
scroll to position [1826, 0]
click at [385, 1346] on div "Earned Discharge This alert helps staff identify people who may be eligible for…" at bounding box center [418, 732] width 798 height 1247
click at [821, 68] on icon "button" at bounding box center [817, 69] width 11 height 11
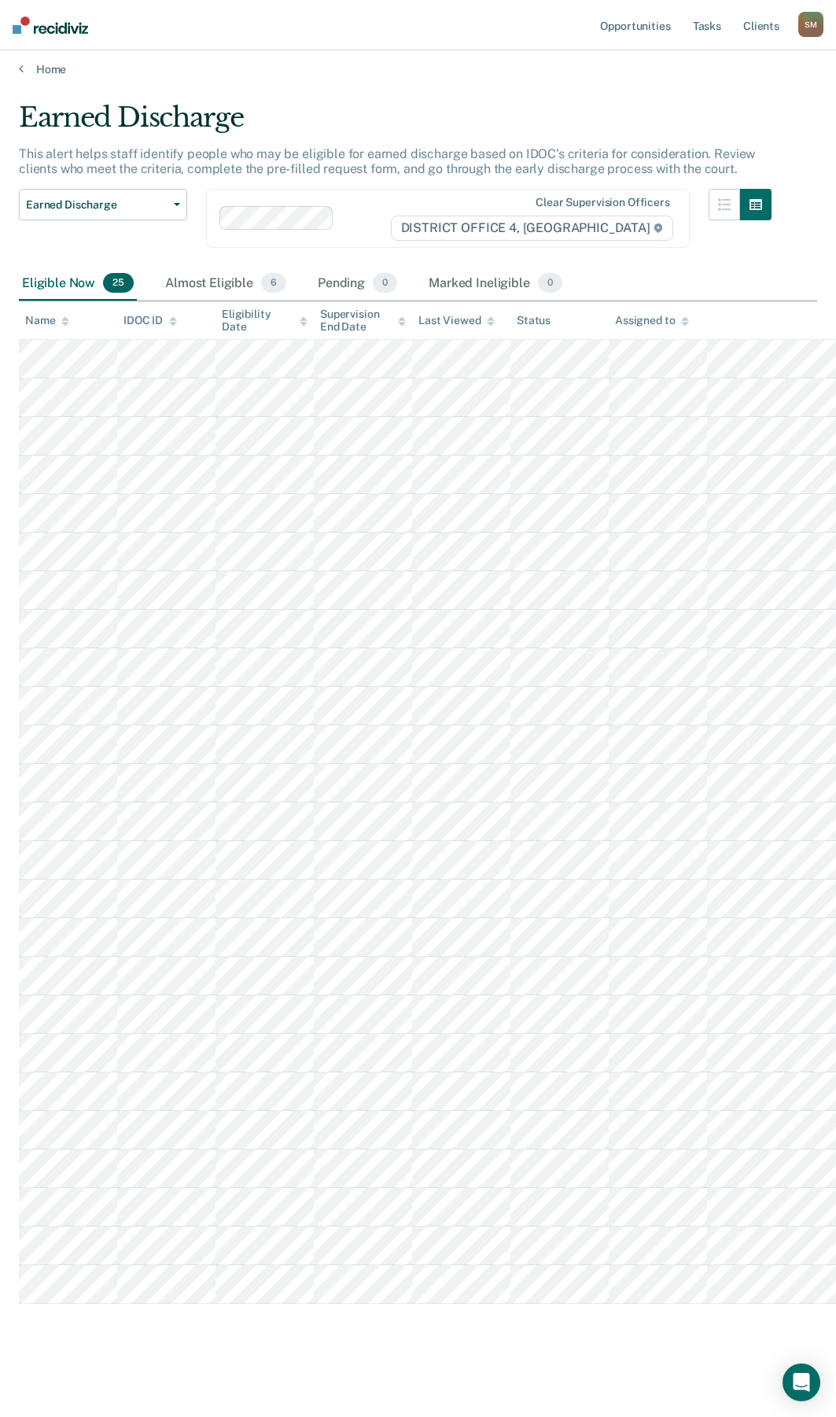
scroll to position [0, 0]
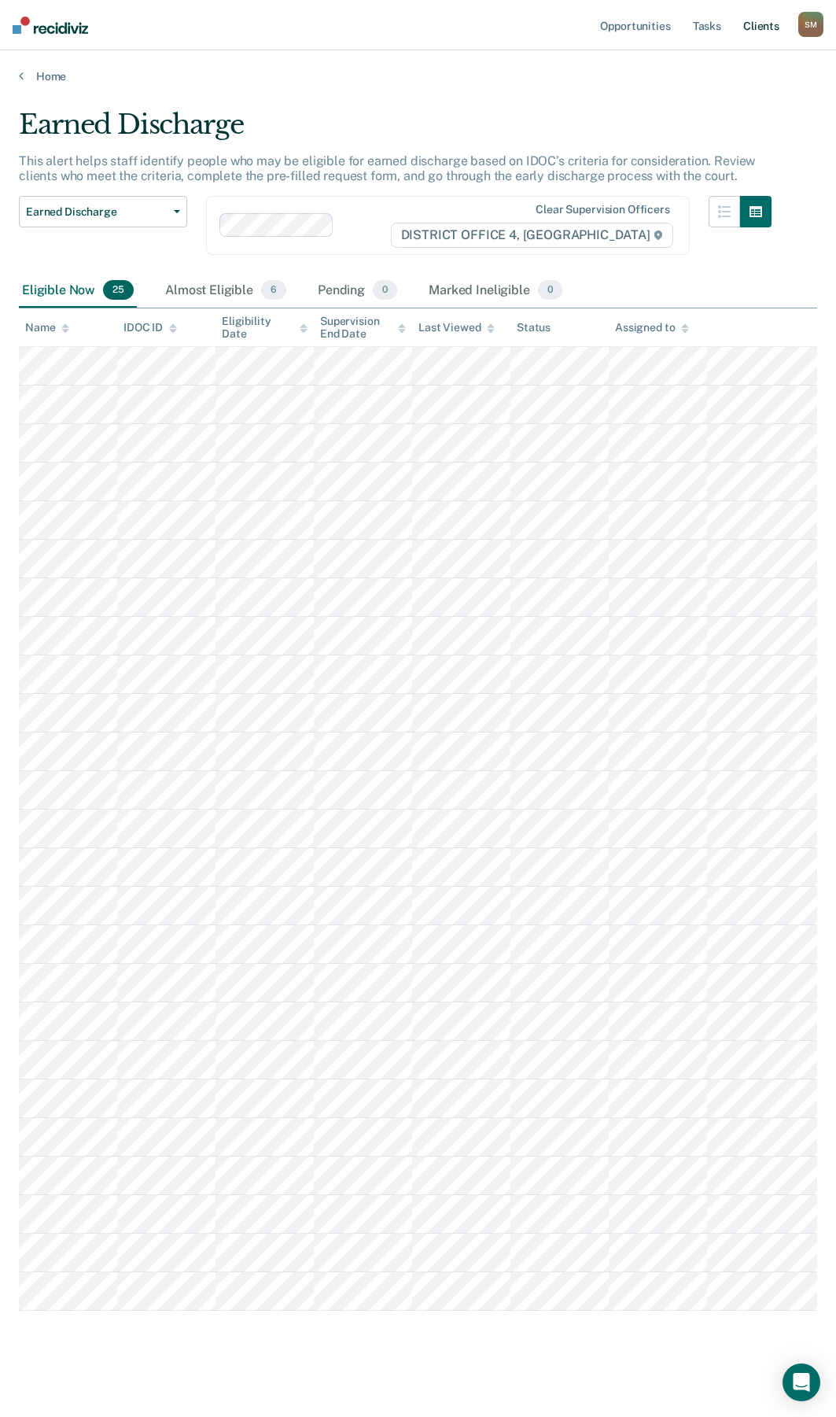
click at [771, 26] on link "Client s" at bounding box center [761, 25] width 42 height 50
